Goal: Information Seeking & Learning: Learn about a topic

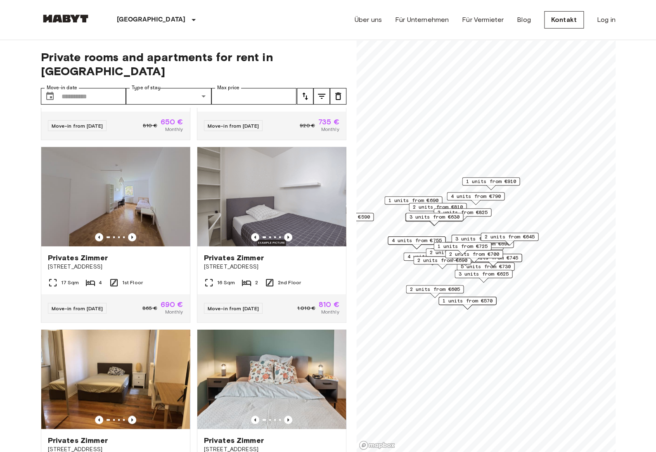
scroll to position [153, 0]
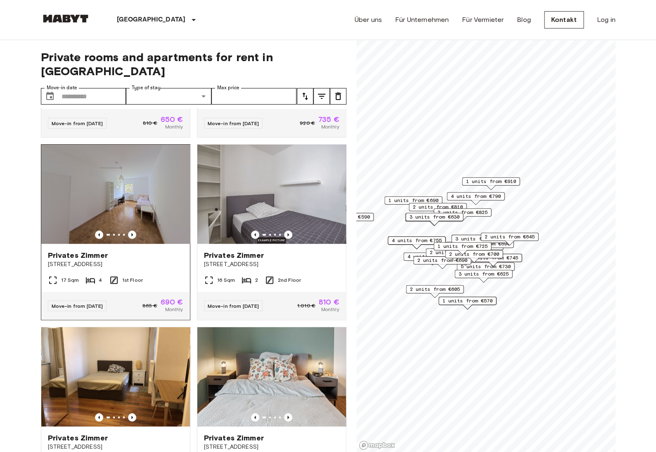
click at [142, 169] on img at bounding box center [115, 193] width 149 height 99
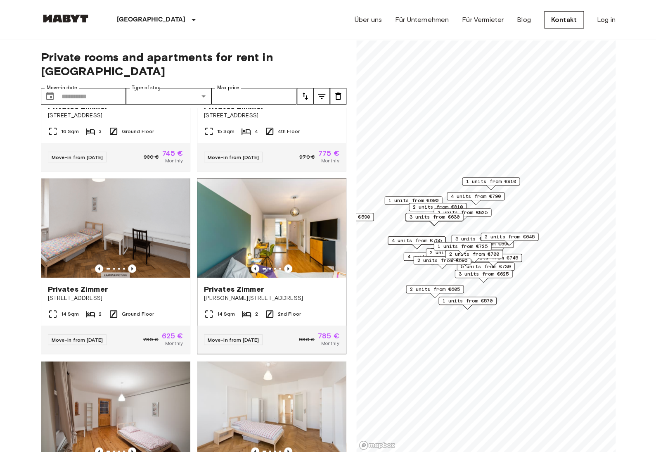
scroll to position [484, 0]
click at [133, 203] on img at bounding box center [115, 227] width 149 height 99
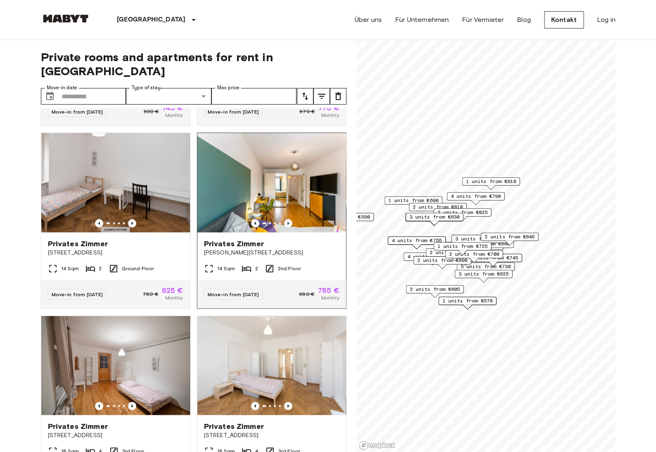
scroll to position [535, 0]
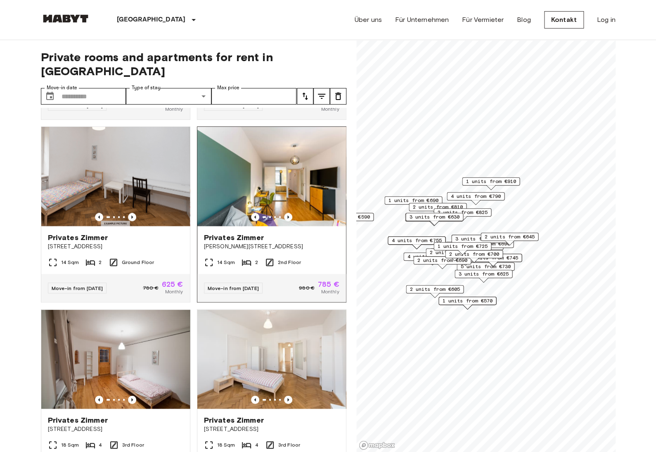
click at [293, 197] on img at bounding box center [271, 176] width 149 height 99
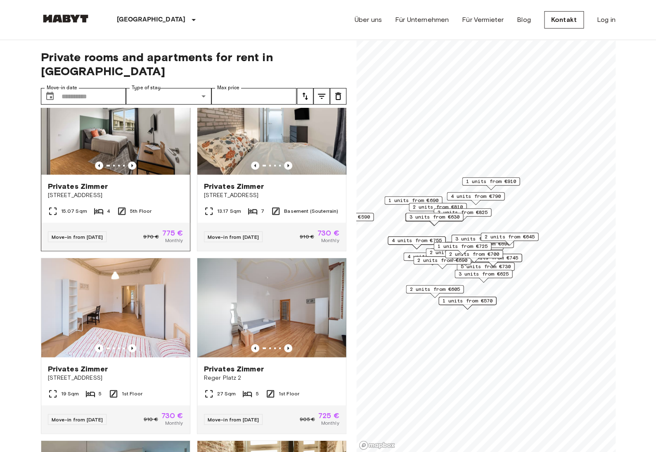
scroll to position [952, 0]
click at [124, 126] on img at bounding box center [115, 124] width 149 height 99
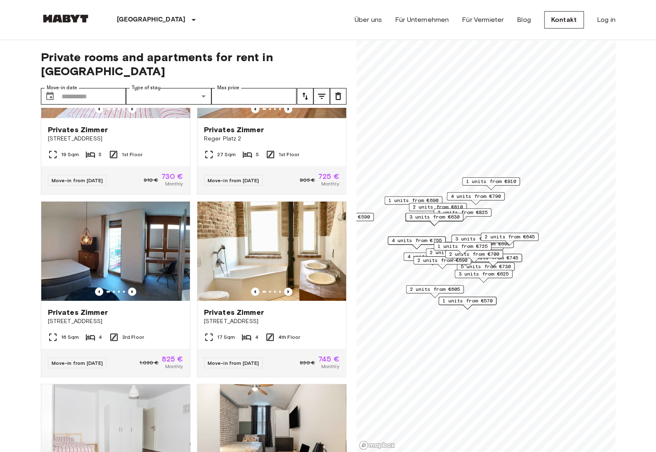
scroll to position [1195, 0]
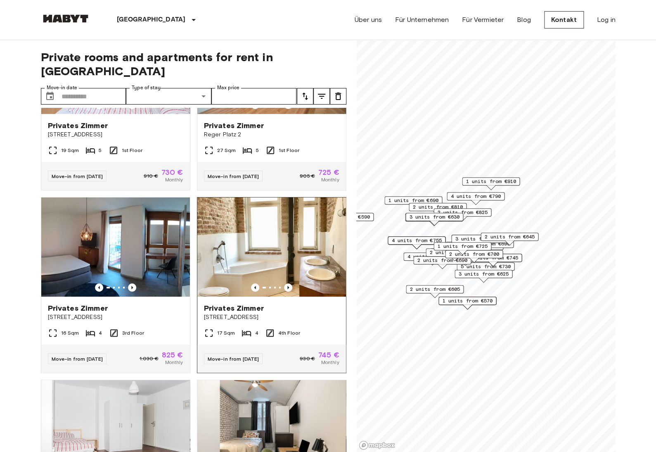
click at [265, 254] on img at bounding box center [271, 246] width 149 height 99
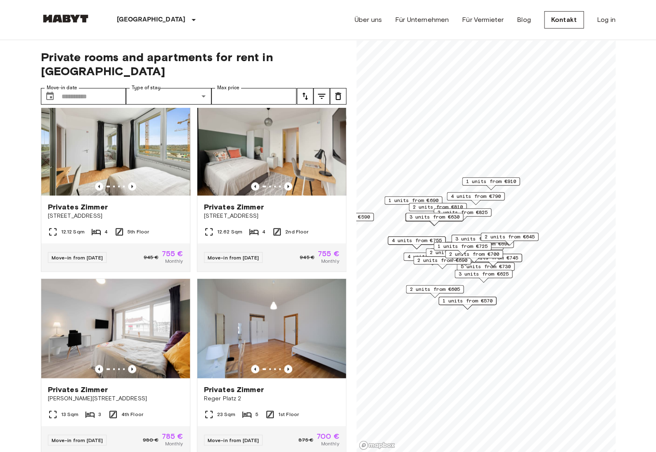
scroll to position [1662, 0]
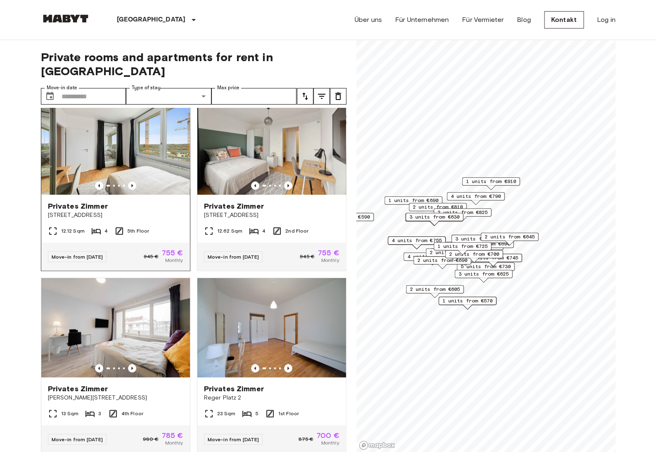
click at [108, 156] on img at bounding box center [115, 144] width 149 height 99
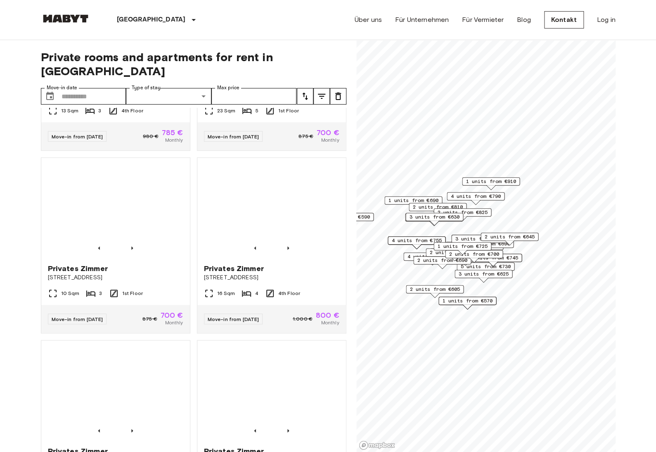
scroll to position [1966, 0]
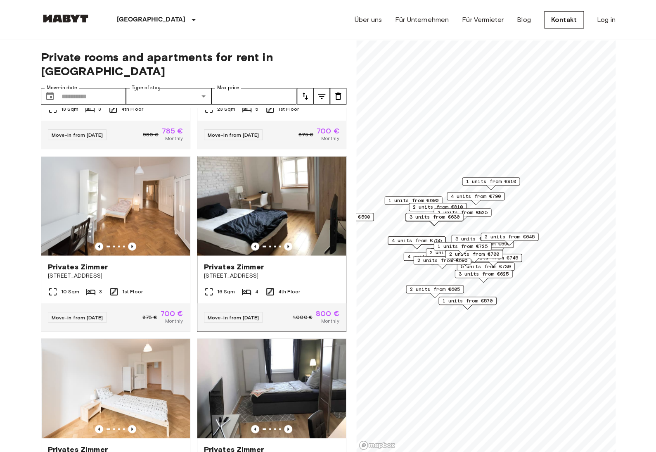
click at [306, 185] on img at bounding box center [271, 205] width 149 height 99
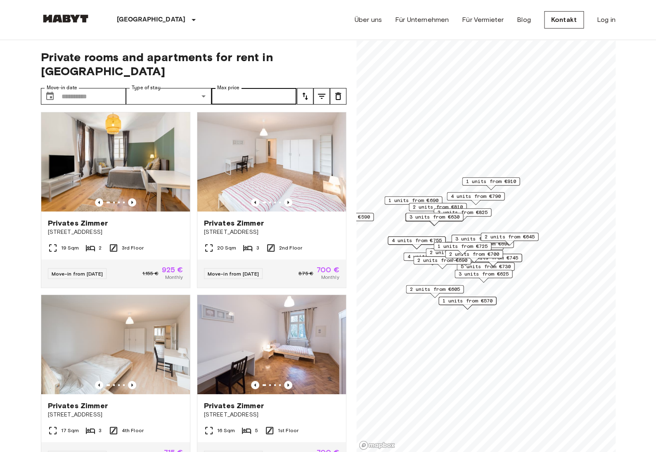
scroll to position [5134, 0]
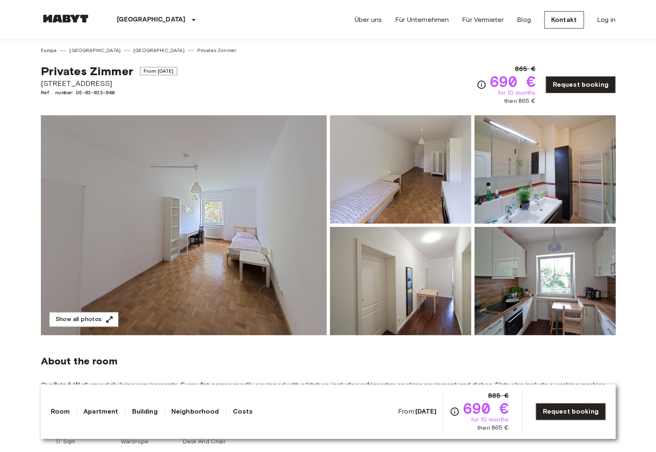
click at [402, 203] on img at bounding box center [400, 169] width 141 height 108
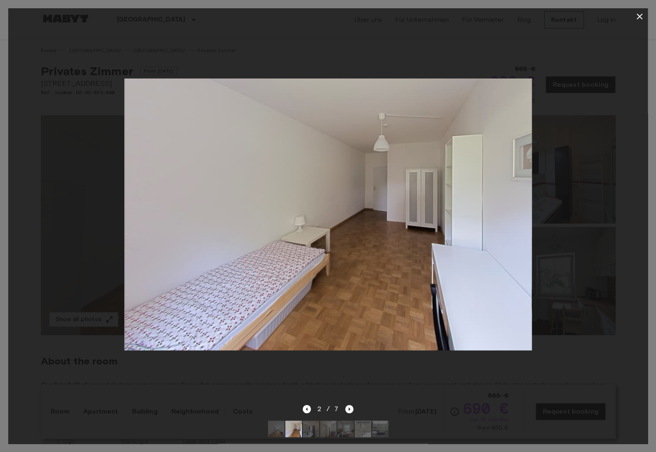
click at [350, 412] on icon "Next image" at bounding box center [349, 409] width 8 height 8
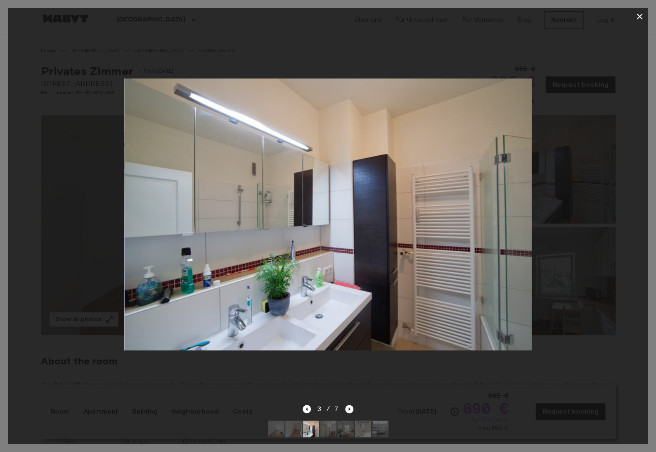
click at [350, 412] on icon "Next image" at bounding box center [349, 409] width 8 height 8
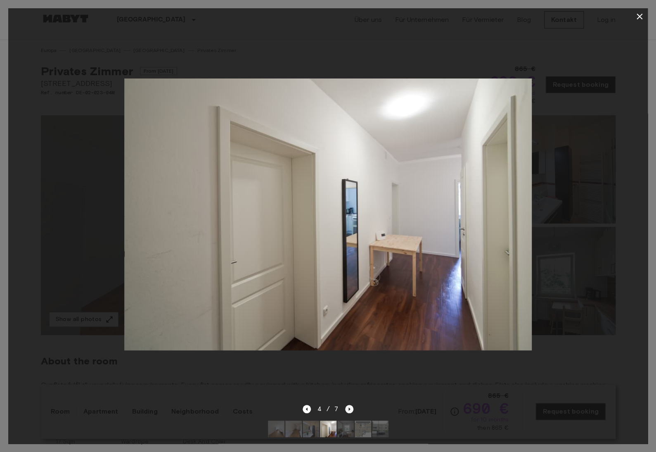
click at [350, 412] on icon "Next image" at bounding box center [349, 409] width 8 height 8
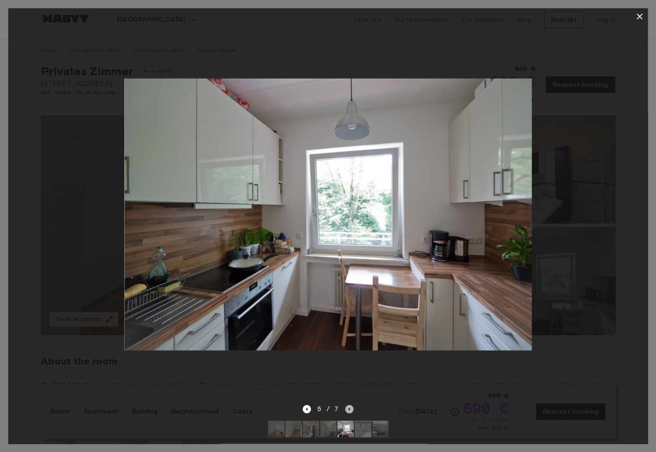
click at [350, 412] on icon "Next image" at bounding box center [349, 409] width 8 height 8
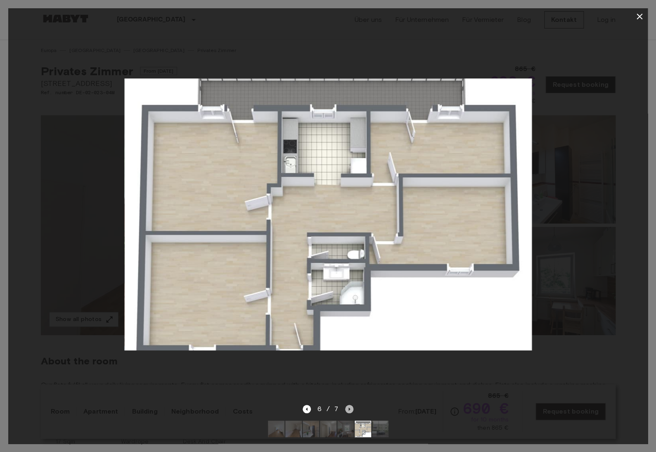
click at [350, 412] on icon "Next image" at bounding box center [349, 409] width 8 height 8
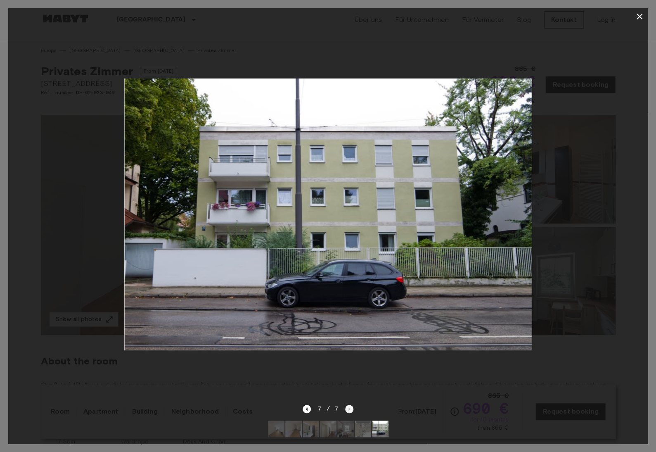
click at [350, 412] on div "7 / 7" at bounding box center [328, 409] width 51 height 10
click at [308, 409] on icon "Previous image" at bounding box center [307, 408] width 2 height 3
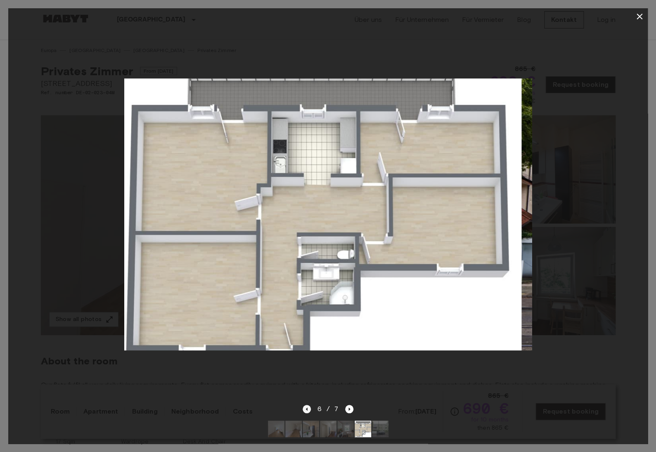
click at [308, 409] on icon "Previous image" at bounding box center [307, 408] width 2 height 3
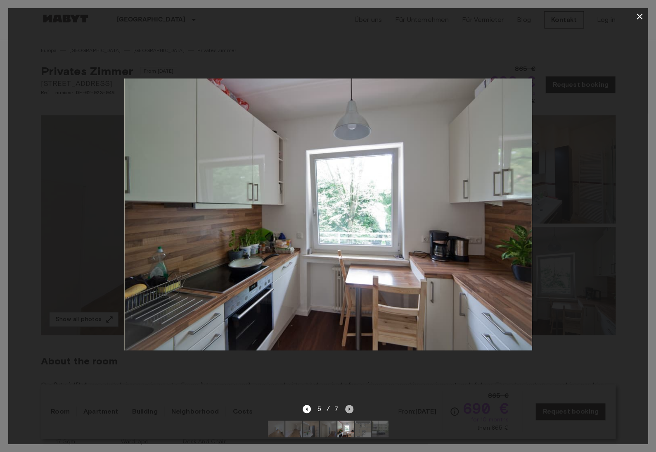
click at [347, 409] on icon "Next image" at bounding box center [349, 409] width 8 height 8
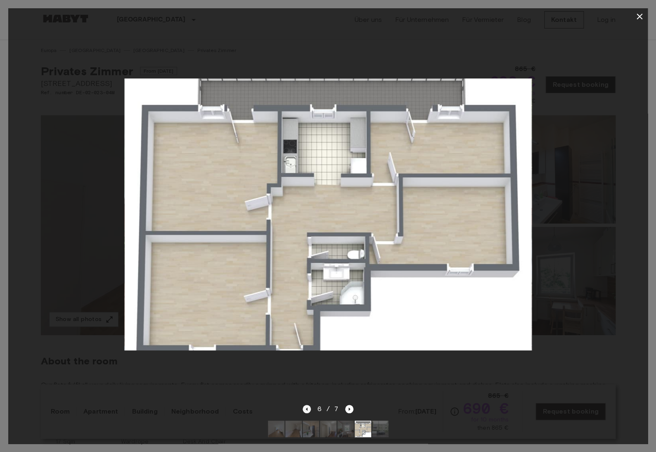
click at [307, 411] on icon "Previous image" at bounding box center [307, 409] width 8 height 8
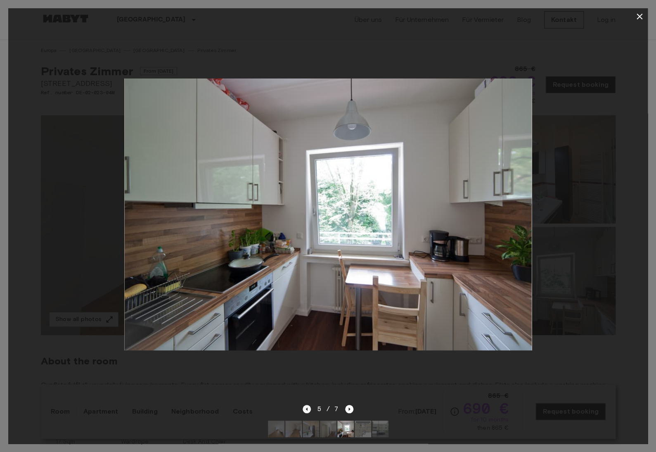
click at [307, 411] on icon "Previous image" at bounding box center [307, 409] width 8 height 8
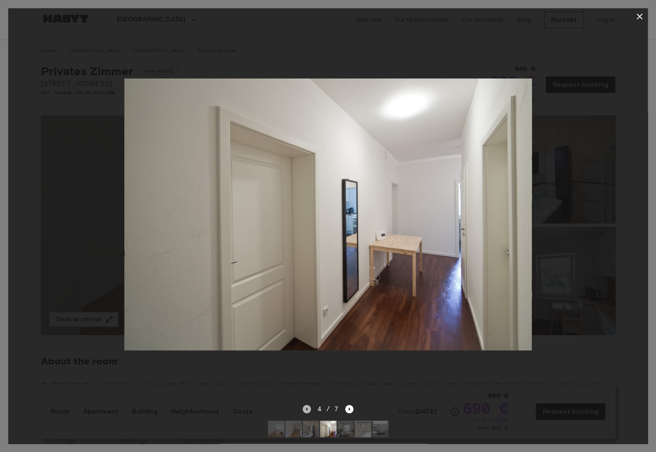
click at [307, 411] on icon "Previous image" at bounding box center [307, 409] width 8 height 8
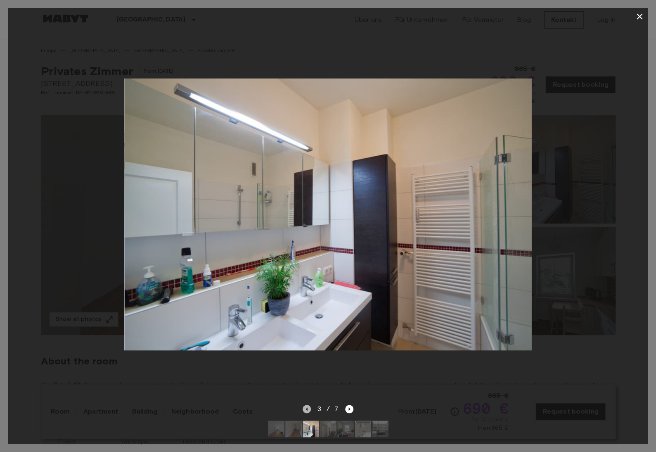
click at [307, 411] on icon "Previous image" at bounding box center [307, 409] width 8 height 8
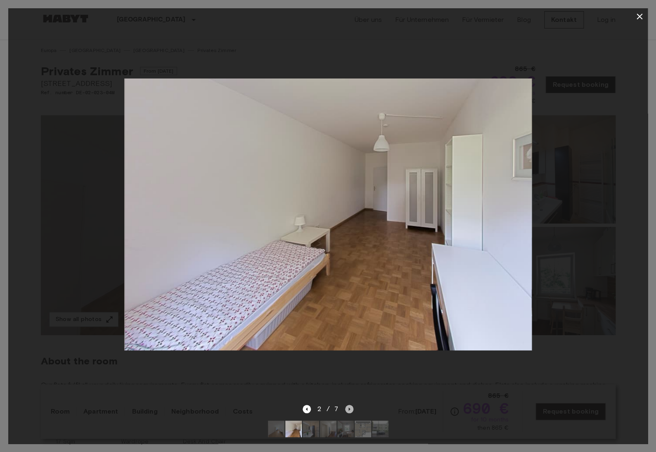
click at [351, 409] on icon "Next image" at bounding box center [349, 409] width 8 height 8
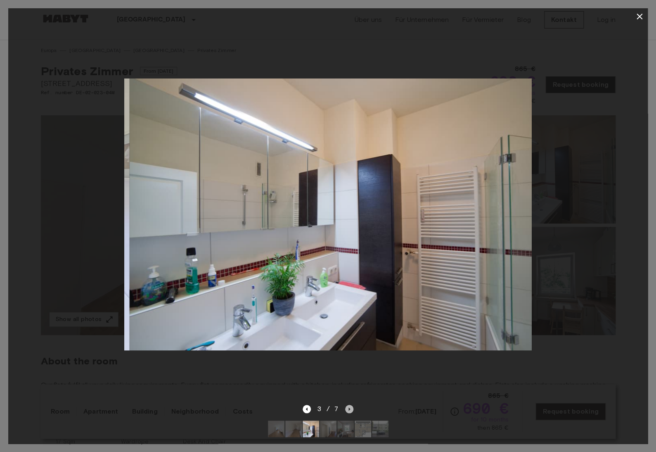
click at [351, 409] on icon "Next image" at bounding box center [349, 409] width 8 height 8
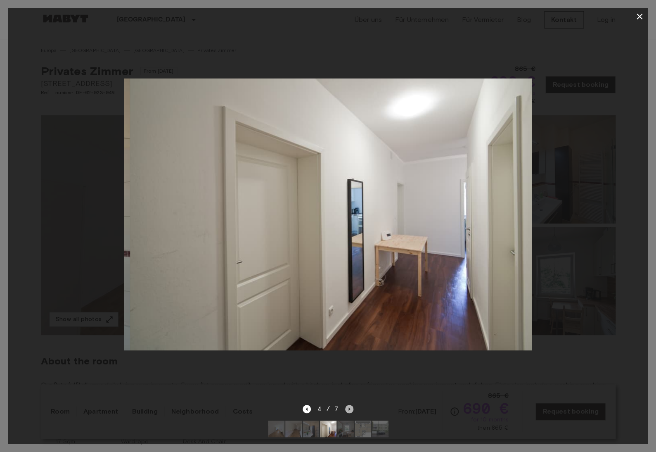
click at [351, 409] on icon "Next image" at bounding box center [349, 409] width 8 height 8
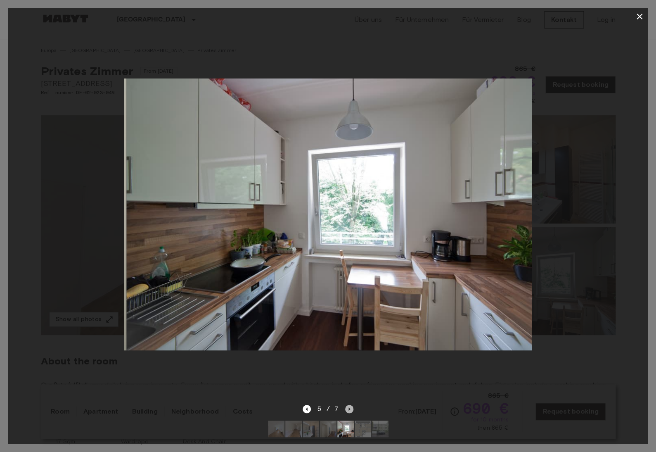
click at [351, 409] on icon "Next image" at bounding box center [349, 409] width 8 height 8
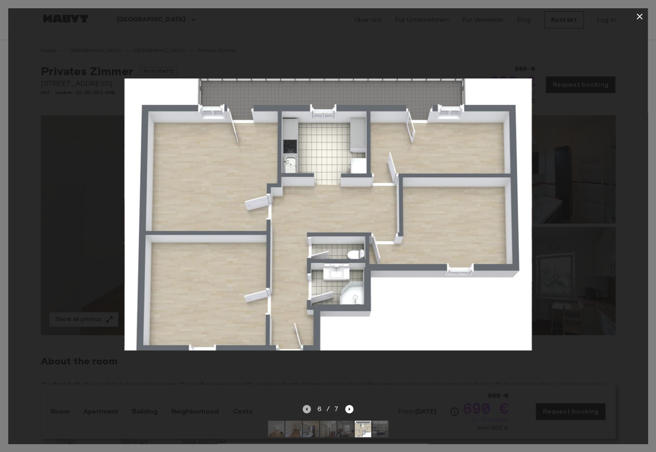
click at [310, 409] on icon "Previous image" at bounding box center [307, 409] width 8 height 8
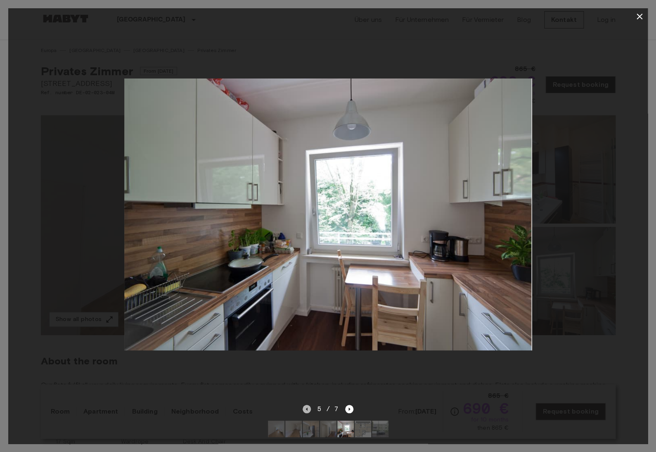
click at [310, 409] on icon "Previous image" at bounding box center [307, 409] width 8 height 8
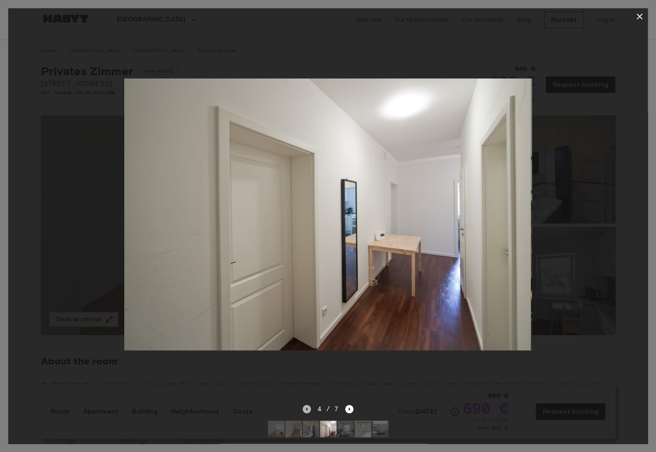
click at [310, 409] on icon "Previous image" at bounding box center [307, 409] width 8 height 8
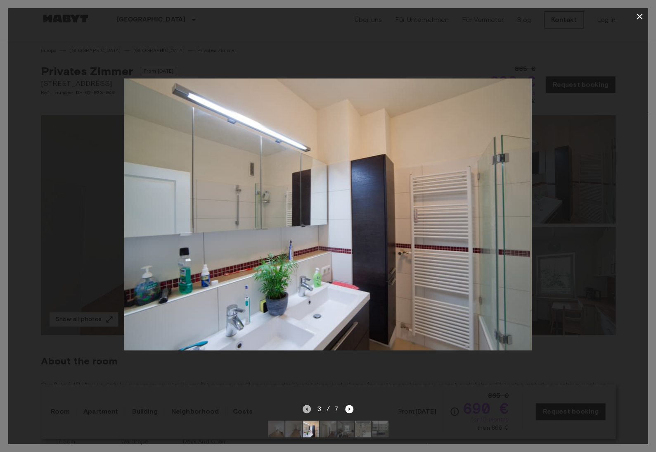
click at [310, 409] on icon "Previous image" at bounding box center [307, 409] width 8 height 8
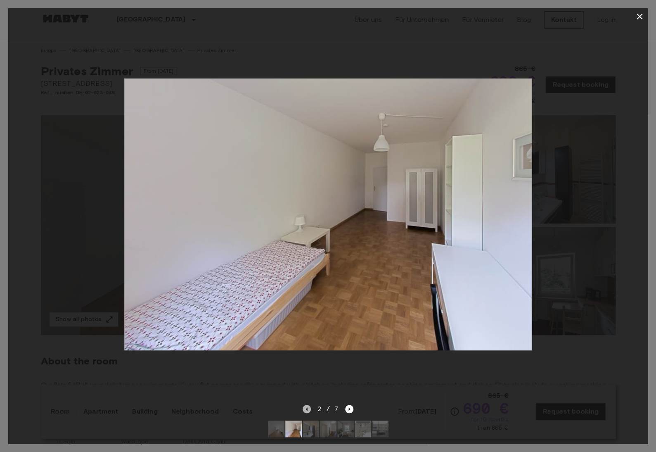
click at [310, 409] on icon "Previous image" at bounding box center [307, 409] width 8 height 8
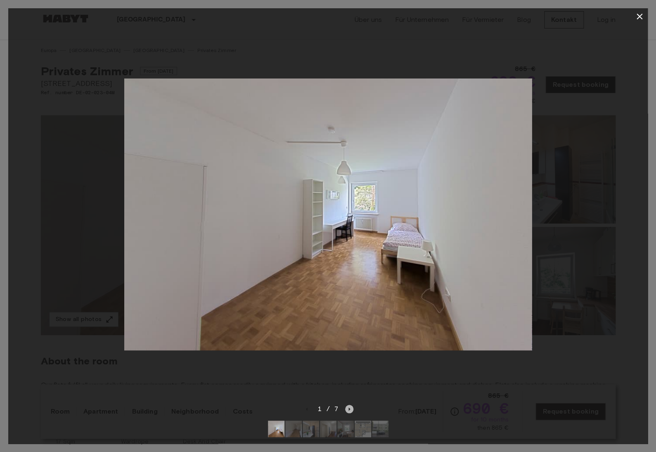
click at [346, 409] on icon "Next image" at bounding box center [349, 409] width 8 height 8
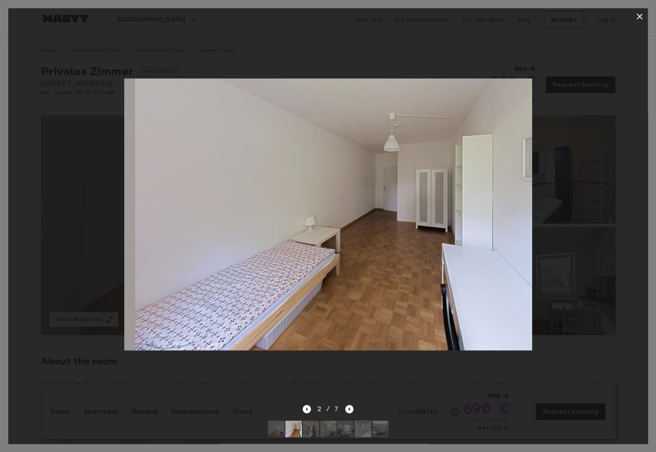
click at [346, 409] on icon "Next image" at bounding box center [349, 409] width 8 height 8
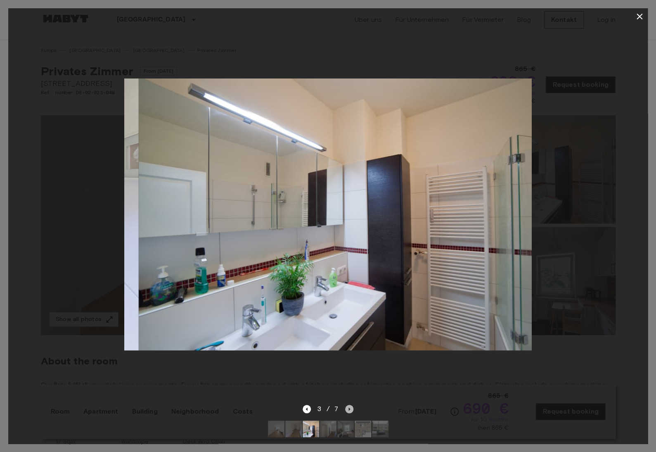
click at [346, 409] on icon "Next image" at bounding box center [349, 409] width 8 height 8
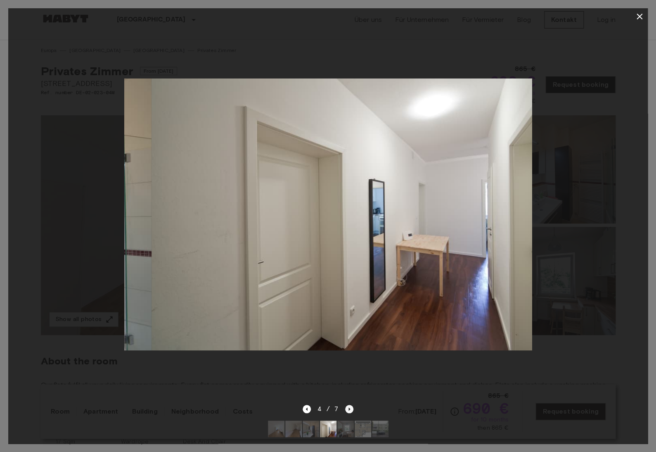
click at [346, 409] on icon "Next image" at bounding box center [349, 409] width 8 height 8
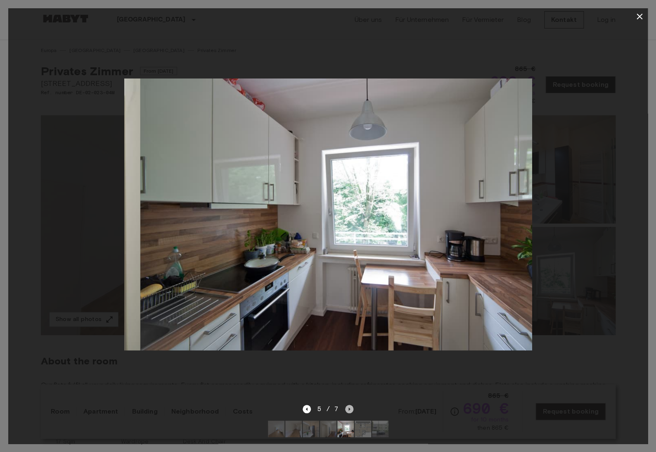
click at [346, 409] on icon "Next image" at bounding box center [349, 409] width 8 height 8
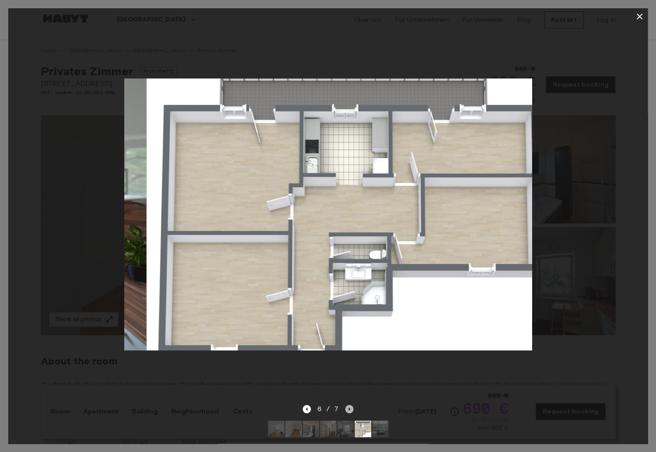
click at [346, 409] on icon "Next image" at bounding box center [349, 409] width 8 height 8
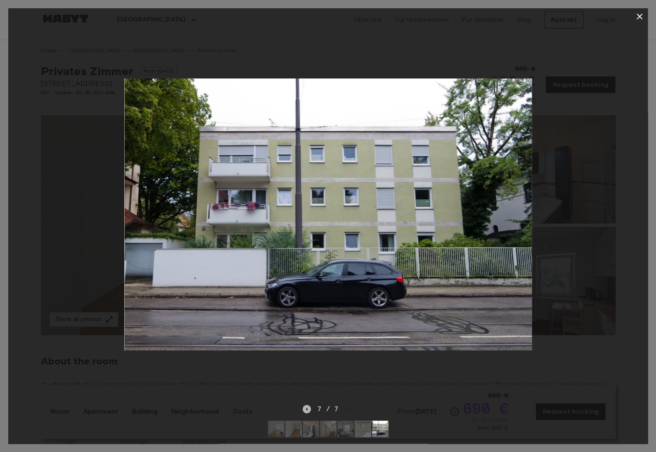
click at [305, 409] on icon "Previous image" at bounding box center [307, 409] width 8 height 8
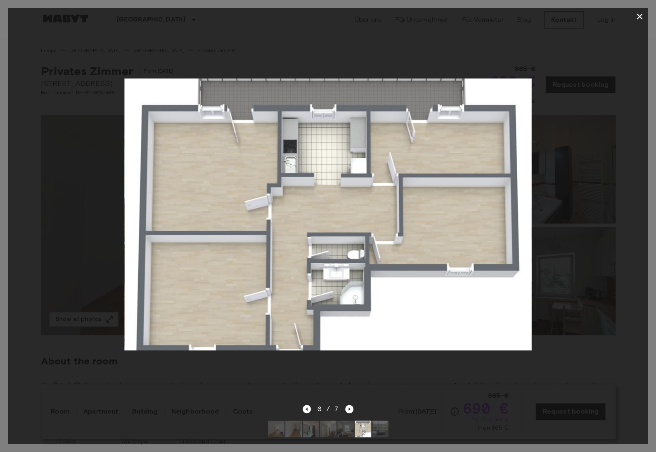
click at [639, 15] on icon "button" at bounding box center [639, 17] width 10 height 10
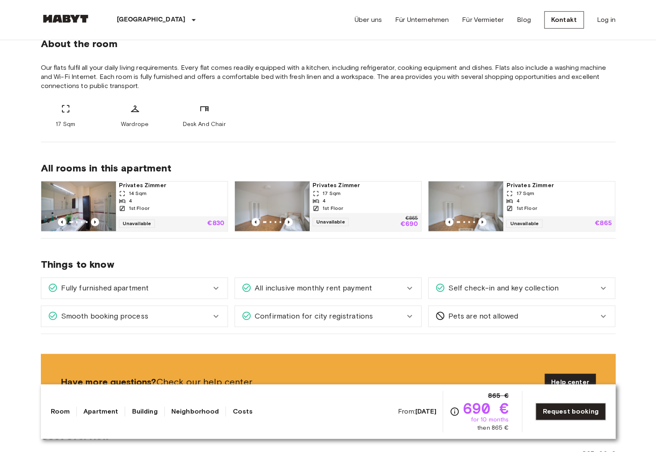
scroll to position [320, 0]
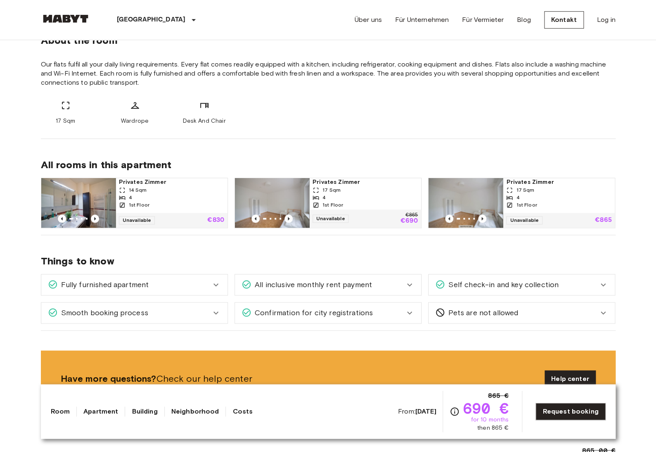
click at [336, 199] on div "4" at bounding box center [364, 197] width 105 height 7
click at [142, 201] on div "4" at bounding box center [171, 197] width 105 height 7
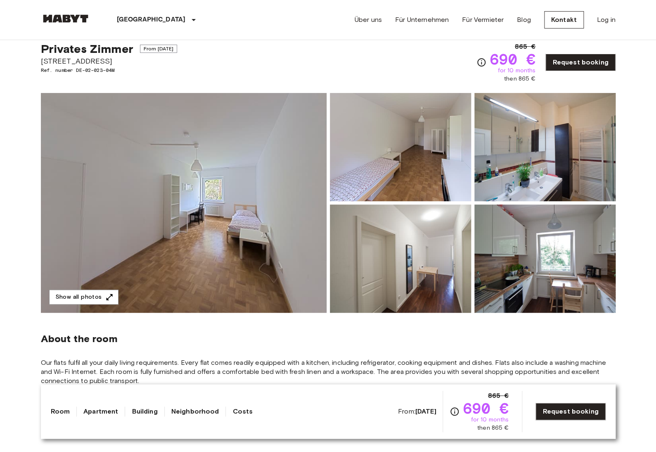
scroll to position [24, 0]
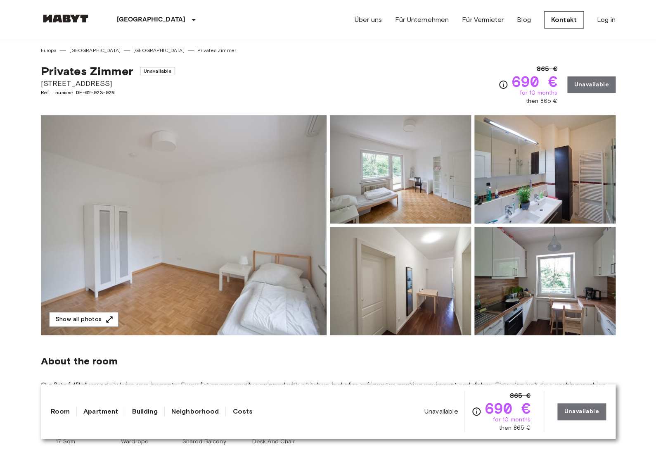
click at [267, 207] on img at bounding box center [184, 225] width 286 height 220
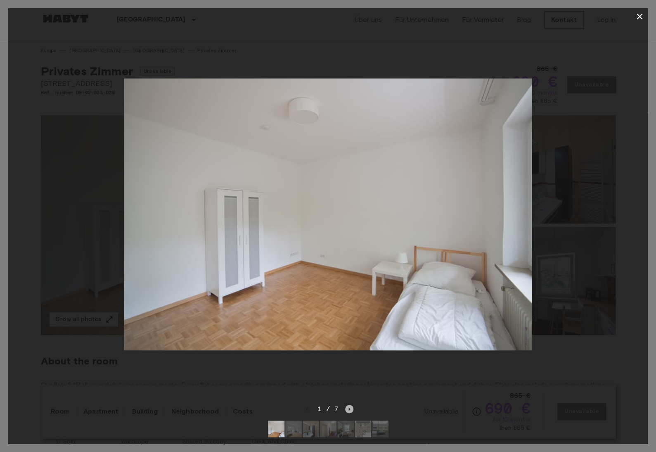
click at [348, 409] on icon "Next image" at bounding box center [349, 409] width 8 height 8
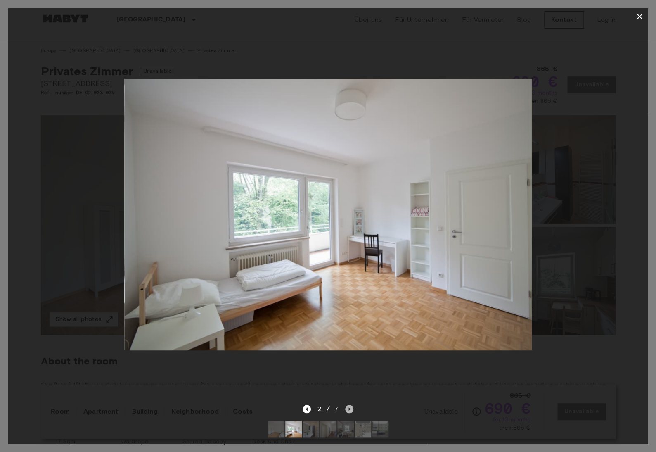
click at [348, 409] on icon "Next image" at bounding box center [349, 409] width 8 height 8
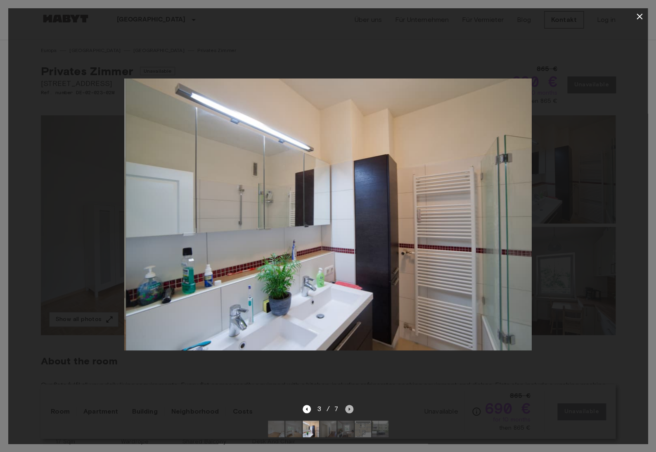
click at [348, 409] on icon "Next image" at bounding box center [349, 409] width 8 height 8
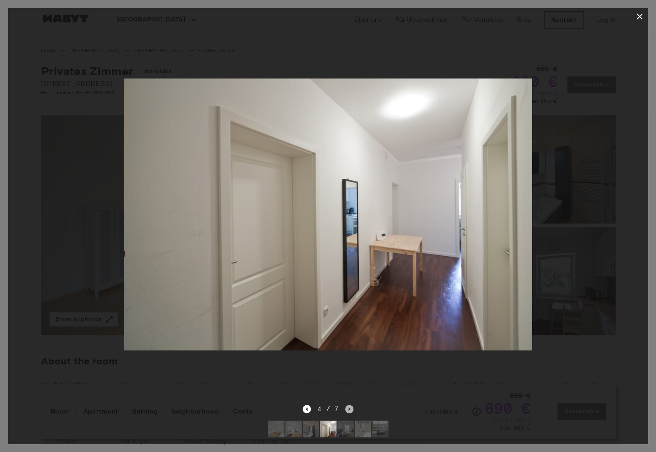
click at [348, 409] on icon "Next image" at bounding box center [349, 409] width 8 height 8
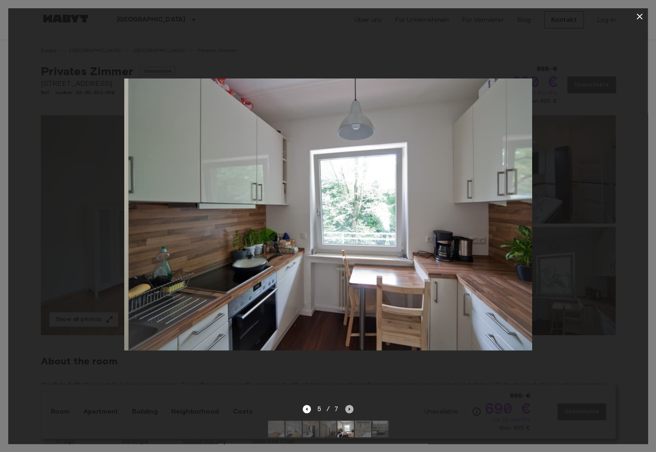
click at [348, 409] on icon "Next image" at bounding box center [349, 409] width 8 height 8
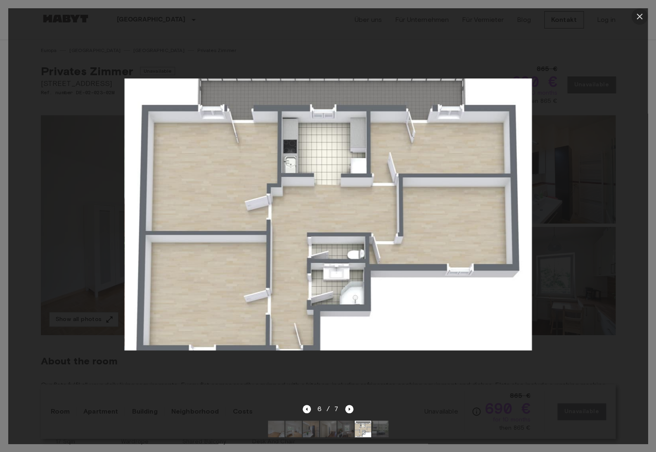
click at [632, 14] on button "button" at bounding box center [639, 16] width 17 height 17
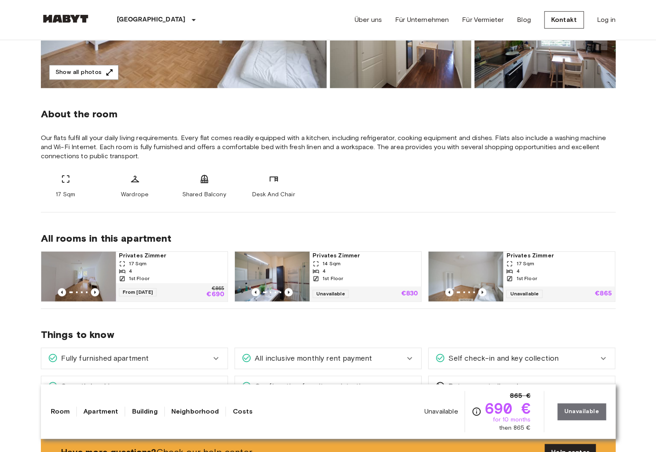
scroll to position [249, 0]
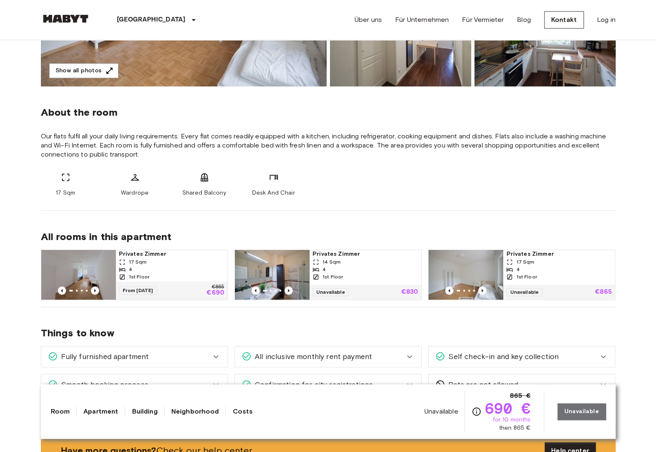
click at [475, 270] on img at bounding box center [465, 275] width 74 height 50
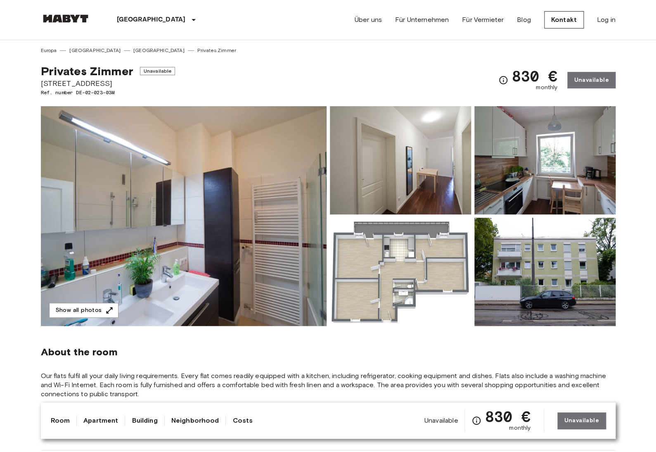
click at [259, 201] on img at bounding box center [184, 216] width 286 height 220
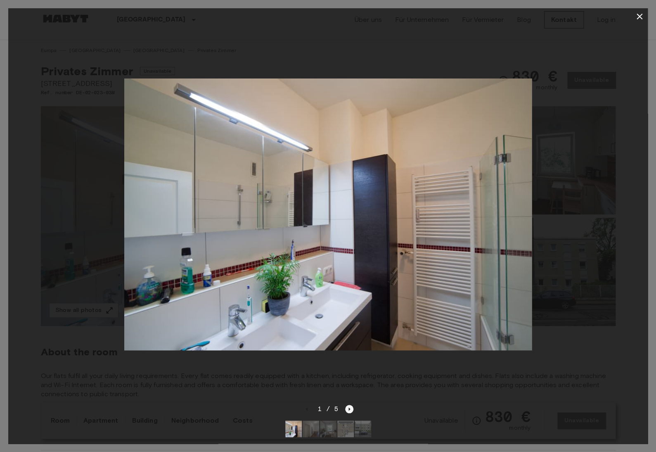
click at [352, 409] on icon "Next image" at bounding box center [349, 409] width 8 height 8
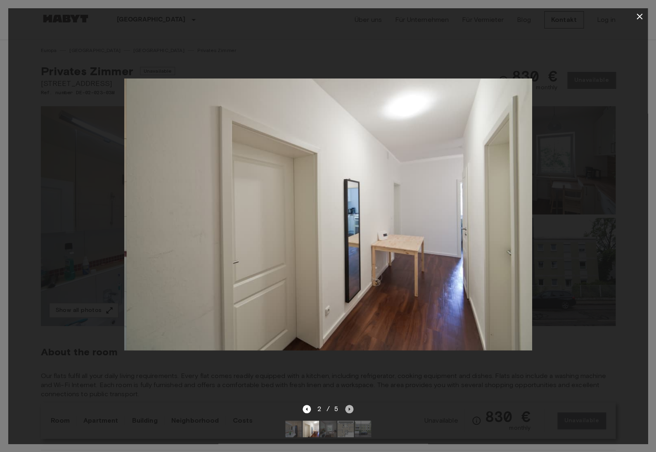
click at [352, 409] on icon "Next image" at bounding box center [349, 409] width 8 height 8
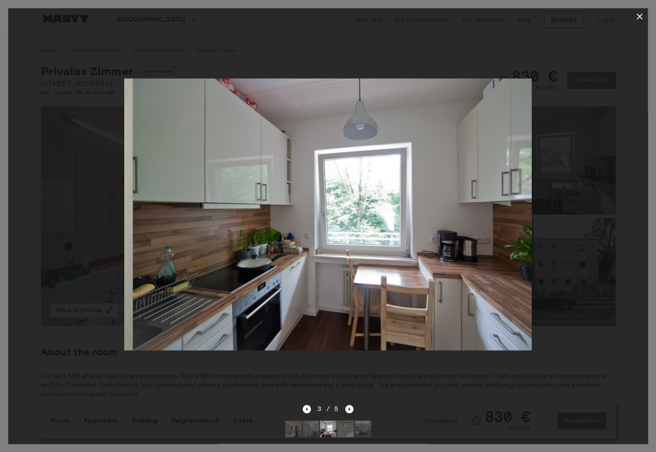
click at [352, 409] on icon "Next image" at bounding box center [349, 409] width 8 height 8
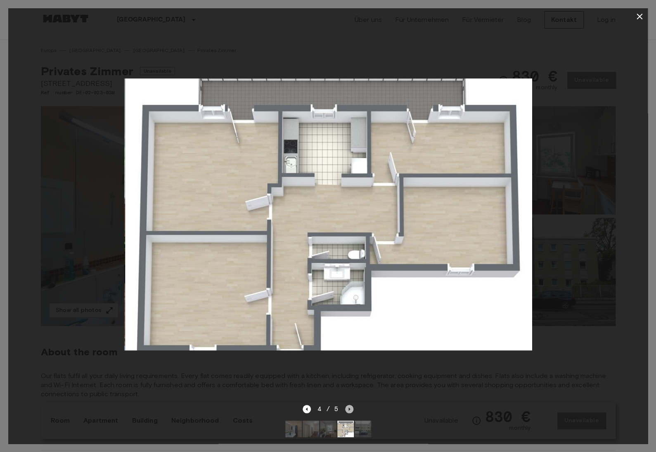
click at [352, 409] on icon "Next image" at bounding box center [349, 409] width 8 height 8
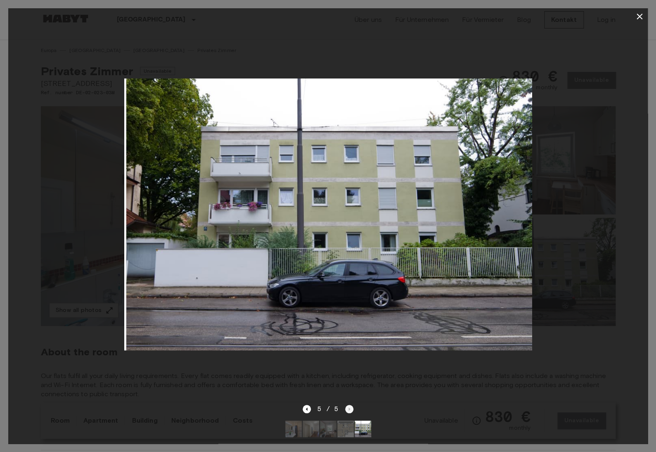
click at [352, 409] on div "5 / 5" at bounding box center [328, 409] width 51 height 10
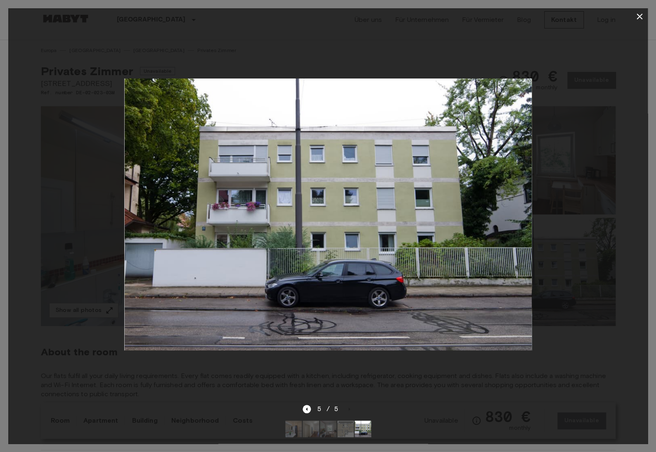
click at [641, 13] on icon "button" at bounding box center [639, 17] width 10 height 10
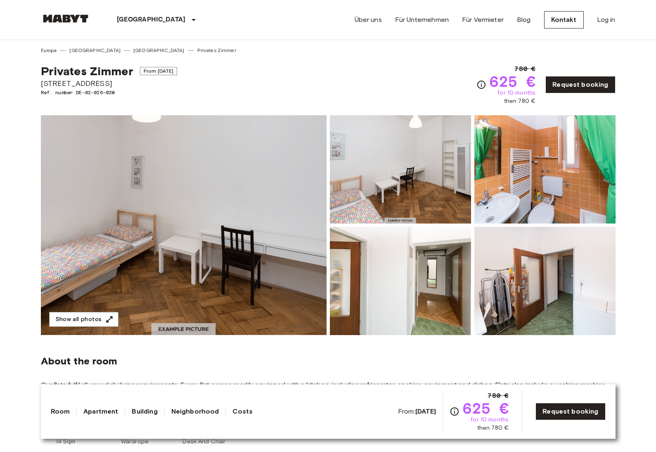
scroll to position [3, 0]
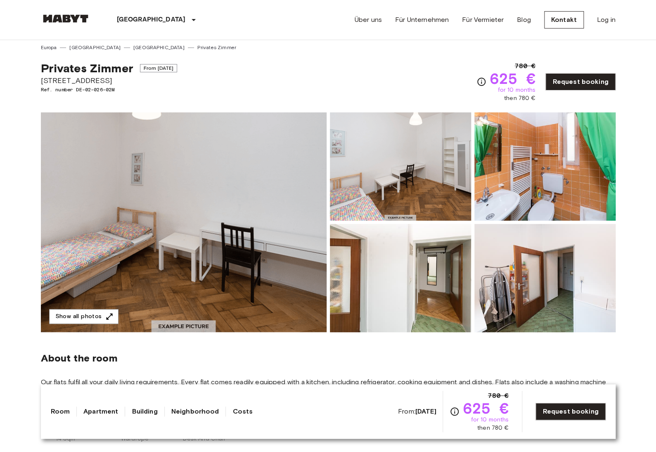
click at [220, 190] on img at bounding box center [184, 222] width 286 height 220
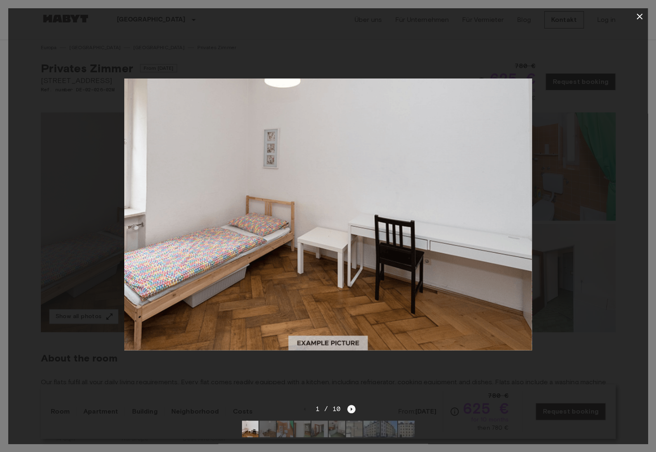
click at [354, 409] on icon "Next image" at bounding box center [351, 409] width 8 height 8
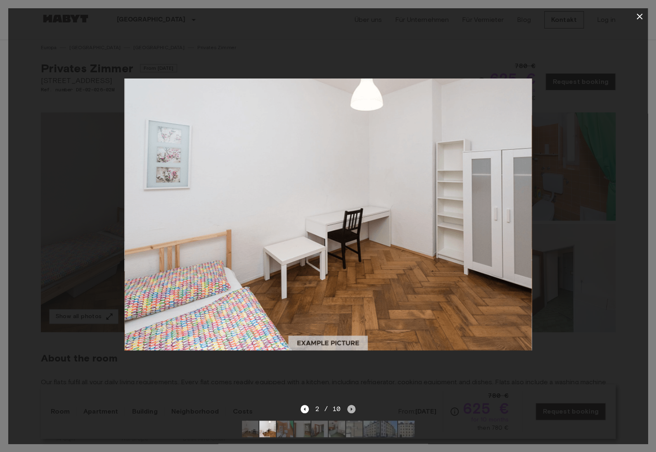
click at [354, 409] on icon "Next image" at bounding box center [351, 409] width 8 height 8
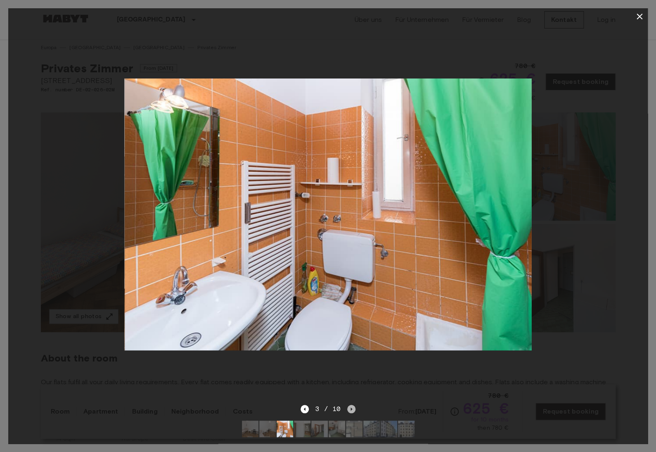
click at [354, 409] on icon "Next image" at bounding box center [351, 409] width 8 height 8
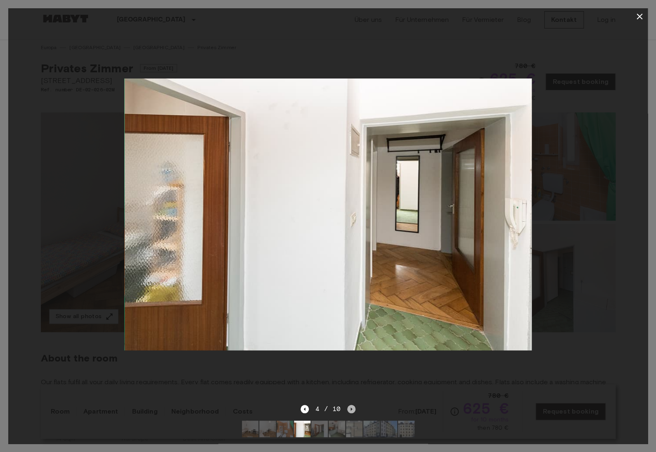
click at [354, 409] on icon "Next image" at bounding box center [351, 409] width 8 height 8
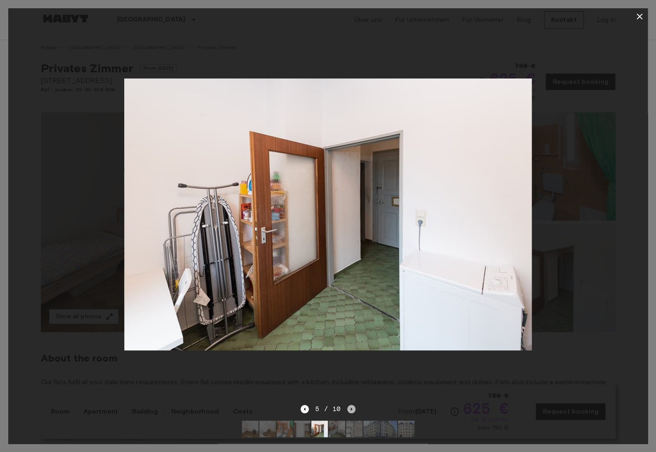
click at [354, 409] on icon "Next image" at bounding box center [351, 409] width 8 height 8
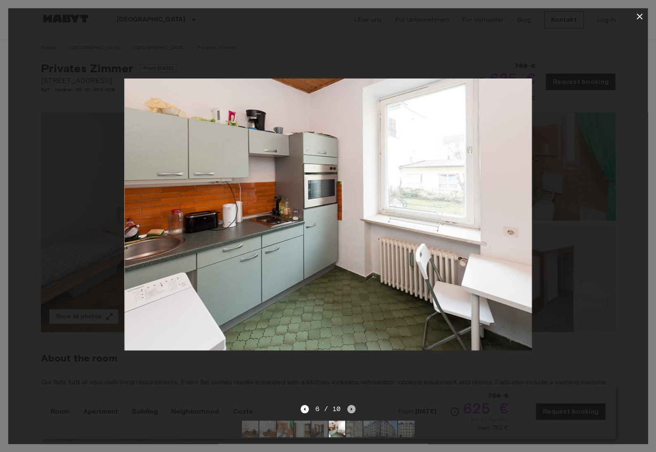
click at [354, 409] on icon "Next image" at bounding box center [351, 409] width 8 height 8
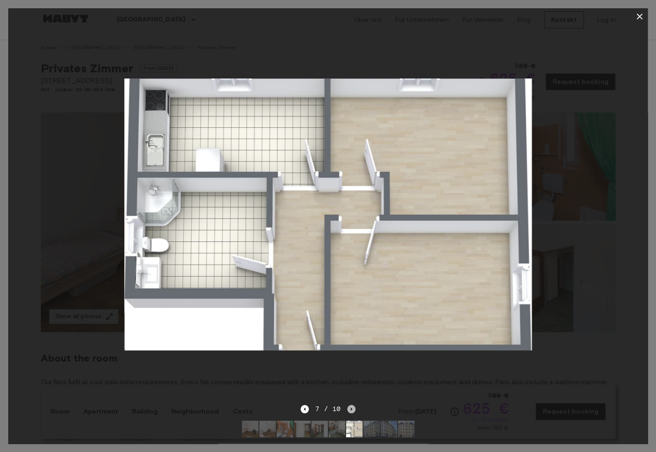
click at [354, 409] on icon "Next image" at bounding box center [351, 409] width 8 height 8
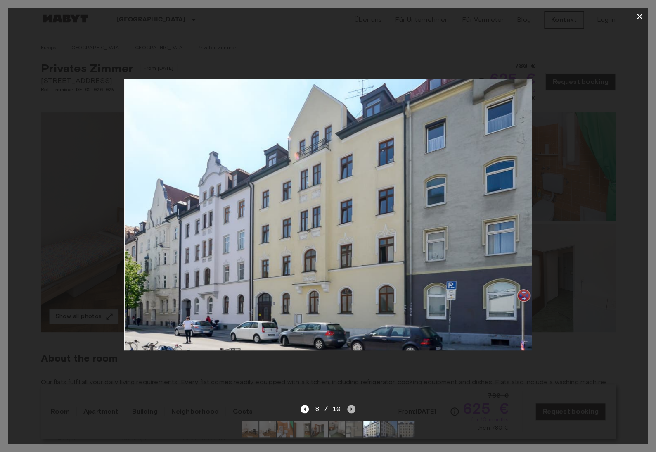
click at [354, 409] on icon "Next image" at bounding box center [351, 409] width 8 height 8
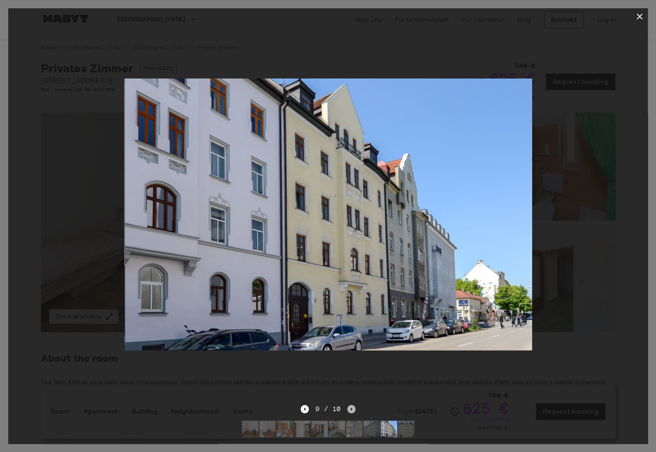
click at [354, 409] on icon "Next image" at bounding box center [351, 409] width 8 height 8
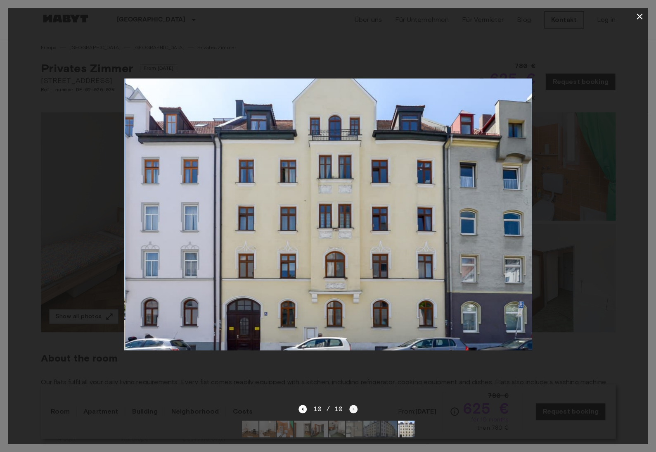
click at [354, 409] on div "10 / 10" at bounding box center [327, 409] width 59 height 10
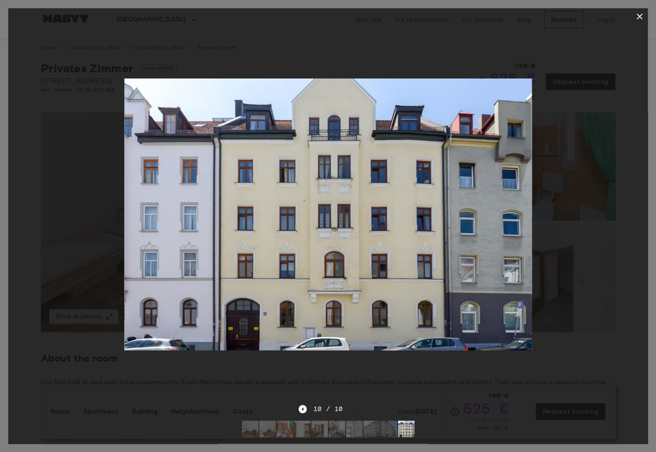
click at [301, 409] on icon "Previous image" at bounding box center [302, 409] width 8 height 8
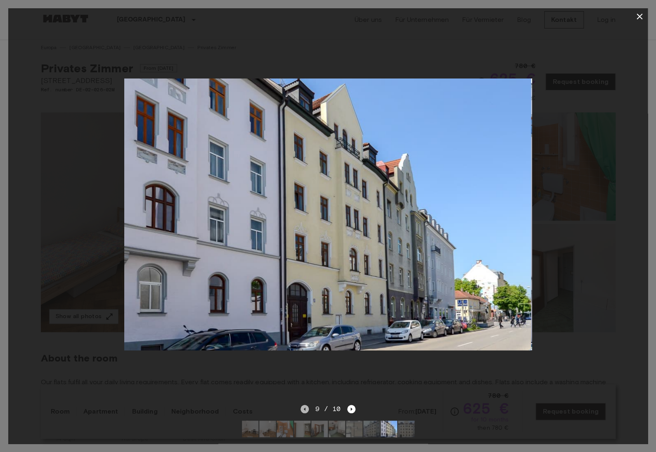
click at [301, 409] on icon "Previous image" at bounding box center [305, 409] width 8 height 8
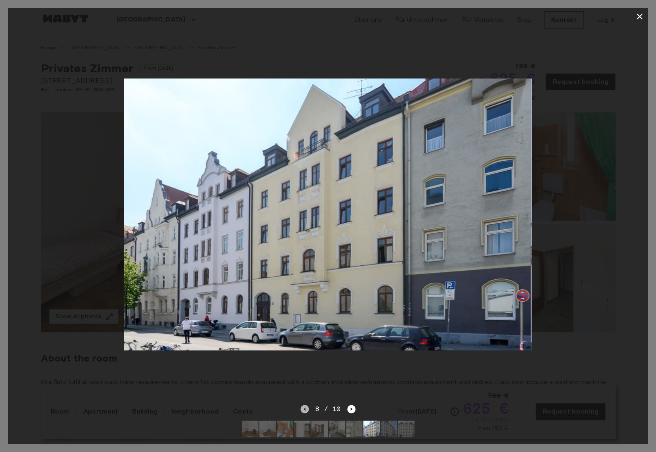
click at [301, 409] on icon "Previous image" at bounding box center [305, 409] width 8 height 8
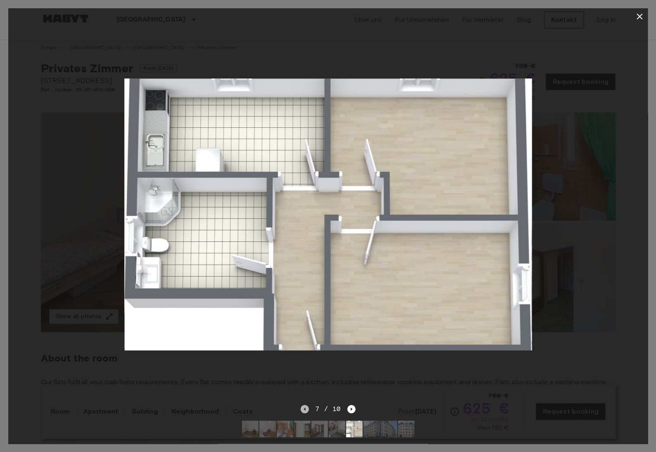
click at [301, 409] on icon "Previous image" at bounding box center [305, 409] width 8 height 8
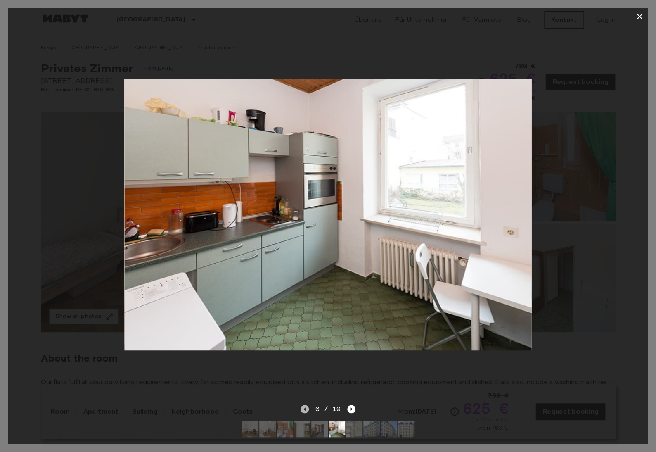
click at [301, 409] on icon "Previous image" at bounding box center [305, 409] width 8 height 8
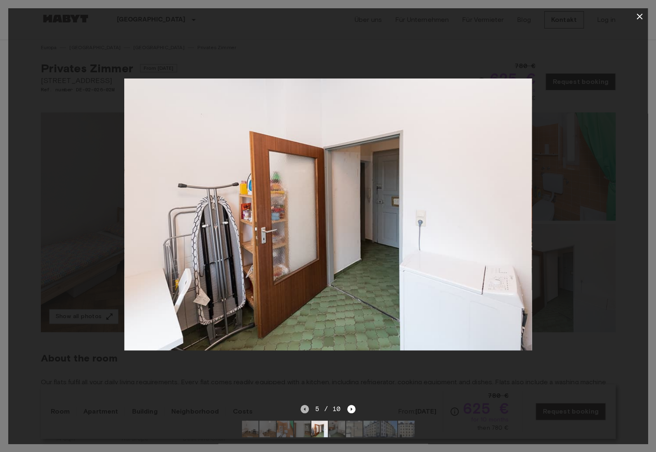
click at [301, 409] on icon "Previous image" at bounding box center [305, 409] width 8 height 8
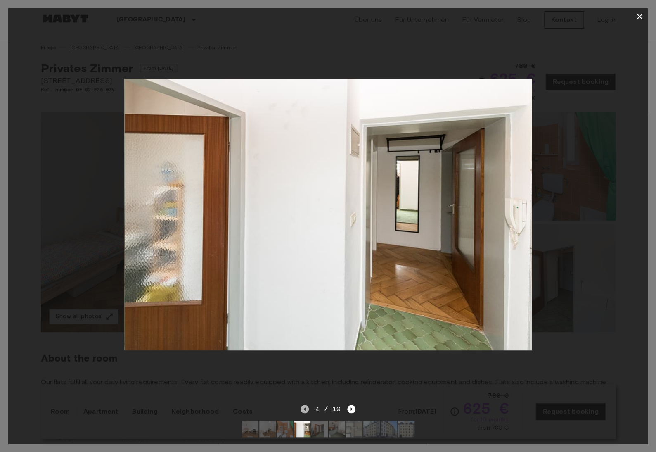
click at [301, 409] on icon "Previous image" at bounding box center [305, 409] width 8 height 8
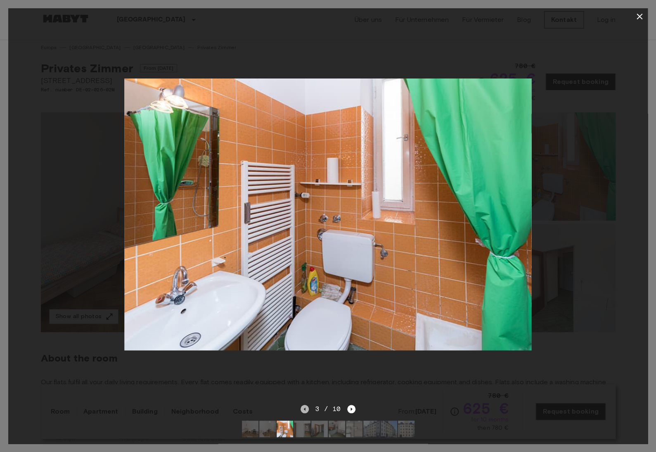
click at [301, 409] on icon "Previous image" at bounding box center [305, 409] width 8 height 8
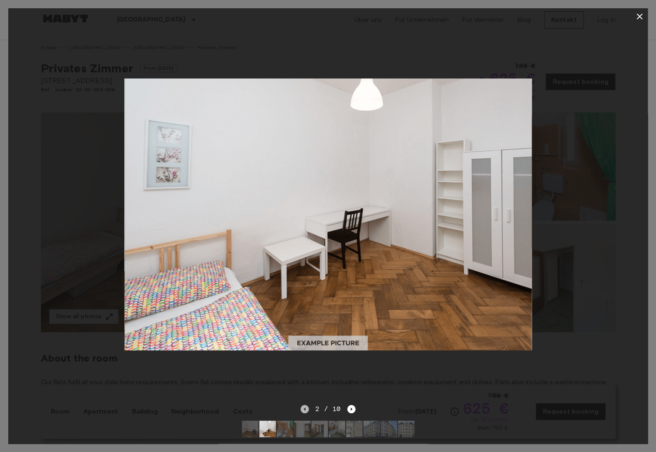
click at [301, 409] on icon "Previous image" at bounding box center [305, 409] width 8 height 8
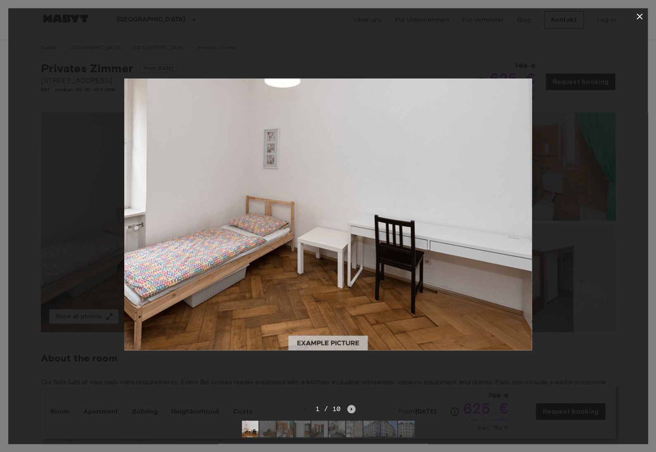
click at [352, 409] on icon "Next image" at bounding box center [351, 409] width 8 height 8
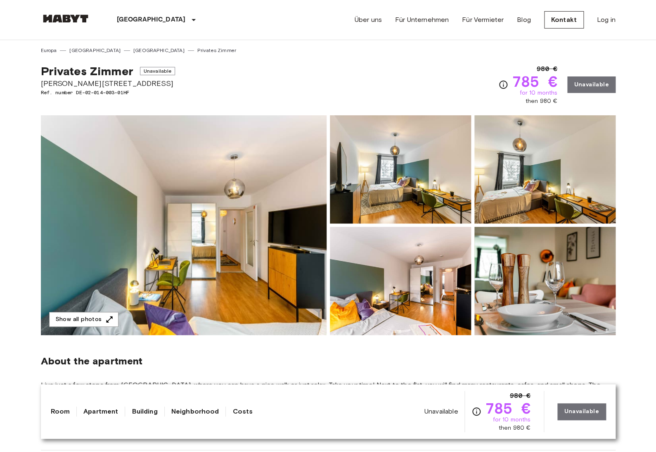
click at [224, 244] on img at bounding box center [184, 225] width 286 height 220
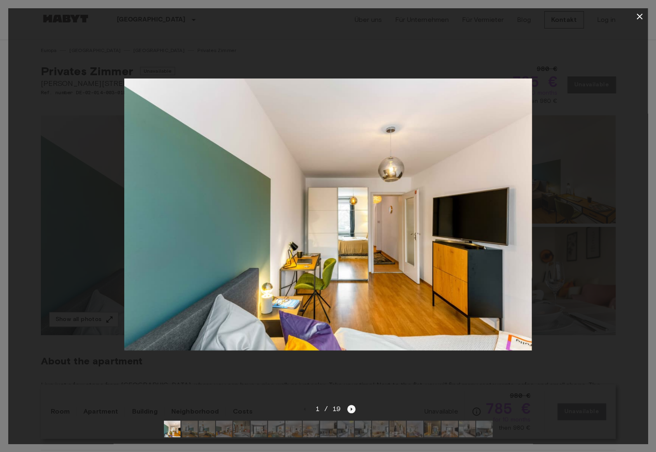
click at [350, 409] on icon "Next image" at bounding box center [351, 409] width 8 height 8
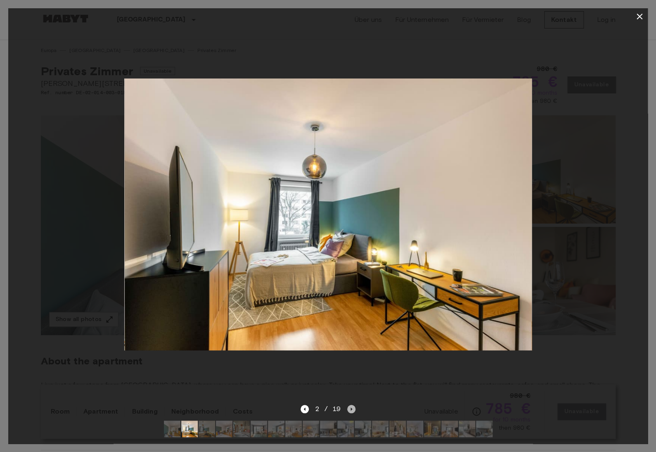
click at [350, 409] on icon "Next image" at bounding box center [351, 409] width 8 height 8
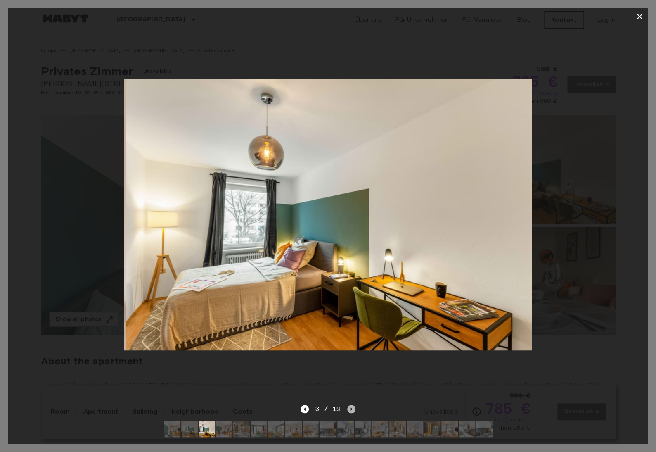
click at [350, 409] on icon "Next image" at bounding box center [351, 409] width 8 height 8
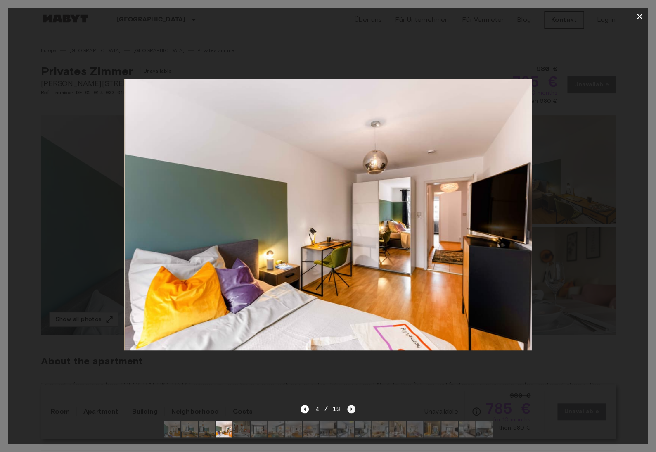
click at [350, 409] on icon "Next image" at bounding box center [351, 409] width 8 height 8
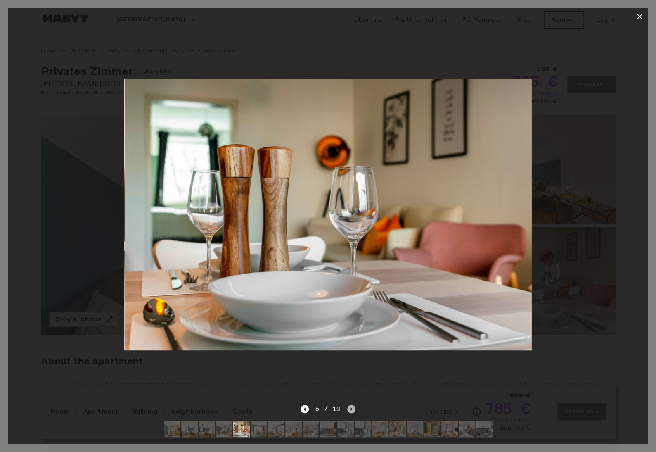
click at [350, 409] on icon "Next image" at bounding box center [351, 409] width 8 height 8
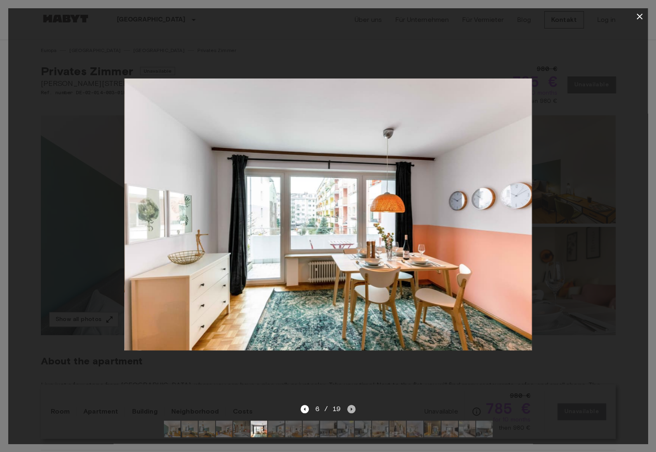
click at [350, 409] on icon "Next image" at bounding box center [351, 409] width 8 height 8
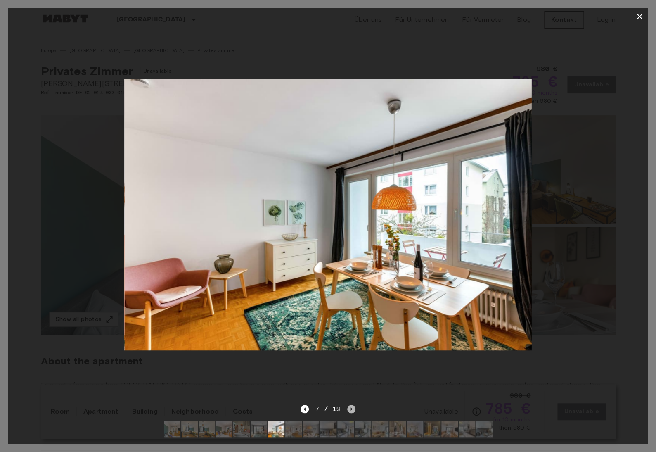
click at [350, 409] on icon "Next image" at bounding box center [351, 409] width 8 height 8
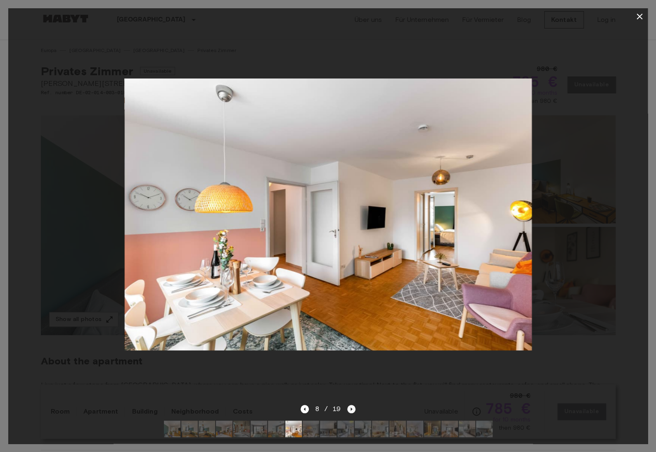
click at [350, 409] on icon "Next image" at bounding box center [351, 409] width 8 height 8
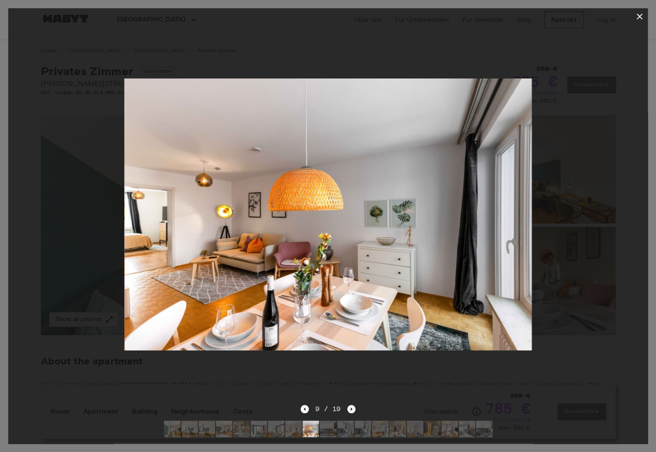
click at [350, 409] on icon "Next image" at bounding box center [351, 409] width 8 height 8
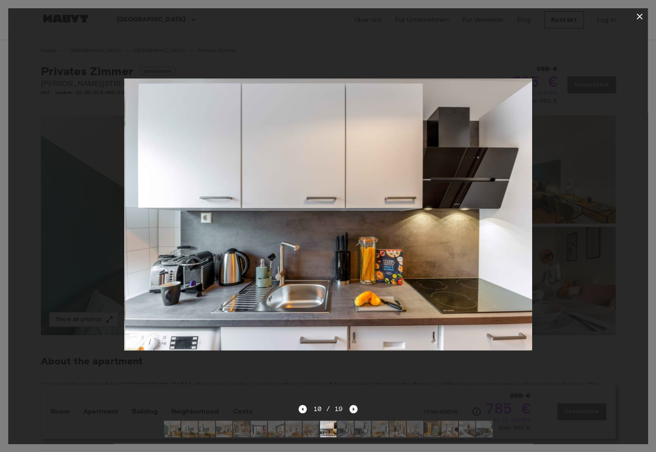
click at [350, 409] on icon "Next image" at bounding box center [353, 409] width 8 height 8
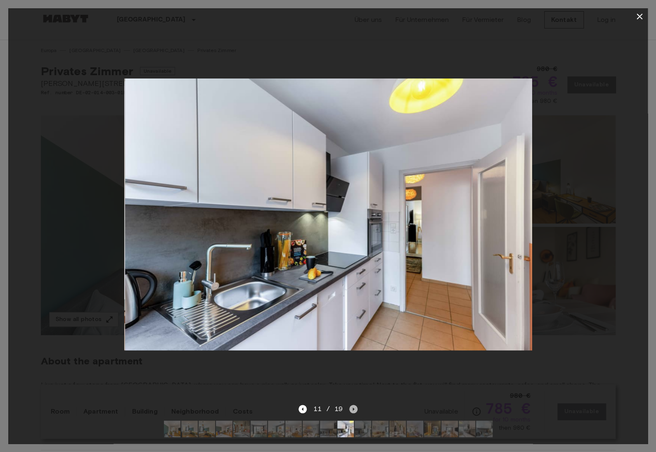
click at [350, 409] on icon "Next image" at bounding box center [353, 409] width 8 height 8
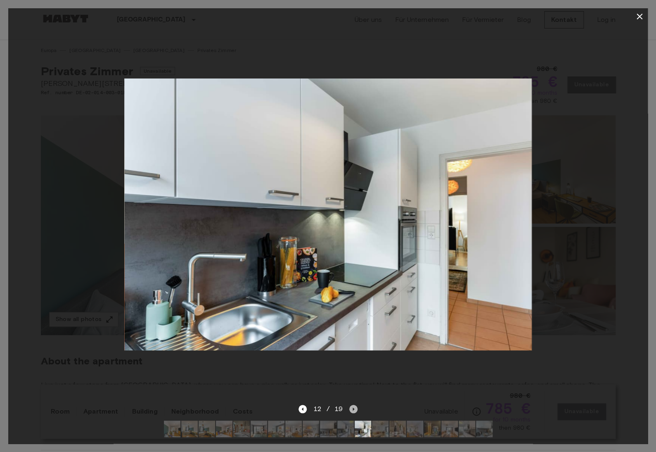
click at [350, 409] on icon "Next image" at bounding box center [353, 409] width 8 height 8
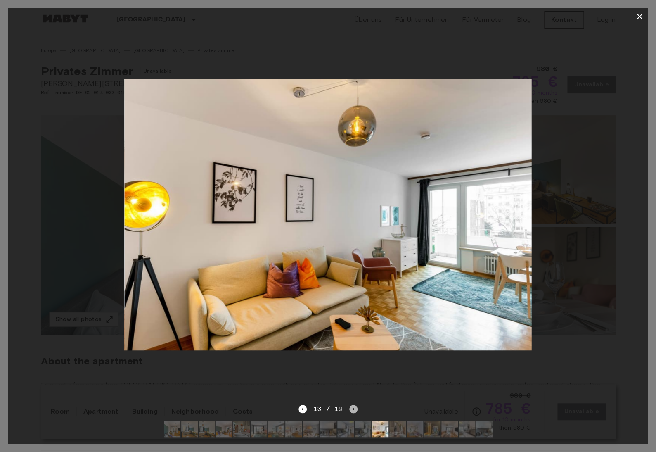
click at [350, 409] on icon "Next image" at bounding box center [353, 409] width 8 height 8
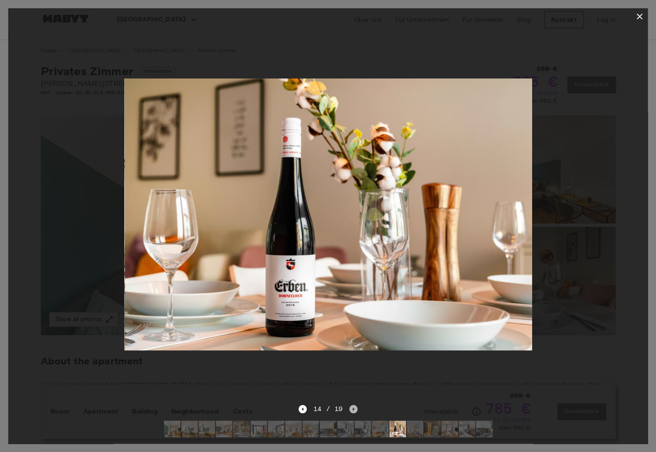
click at [350, 409] on icon "Next image" at bounding box center [353, 409] width 8 height 8
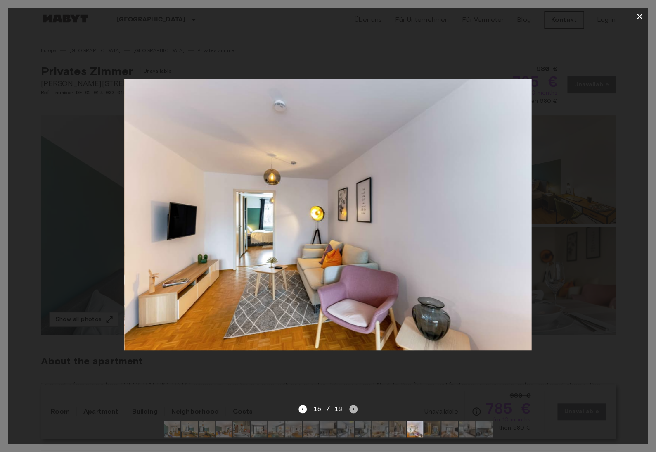
click at [350, 409] on icon "Next image" at bounding box center [353, 409] width 8 height 8
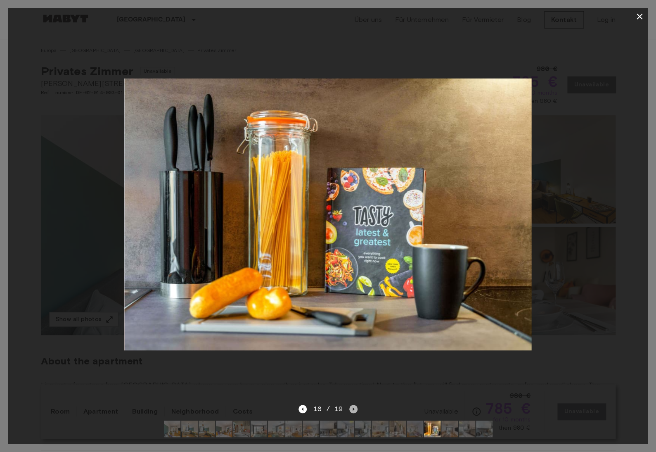
click at [350, 409] on icon "Next image" at bounding box center [353, 409] width 8 height 8
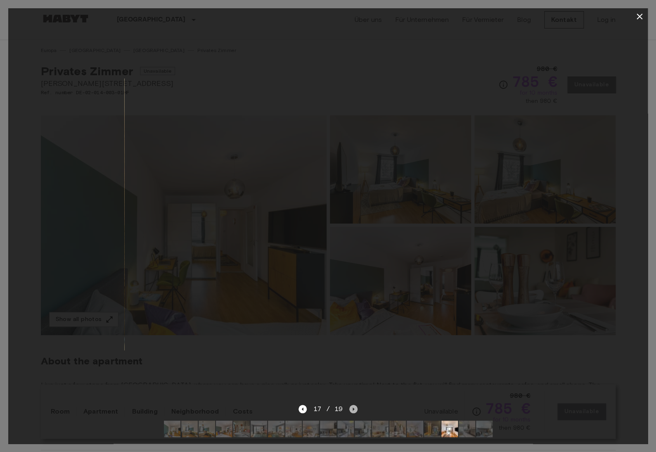
click at [350, 409] on icon "Next image" at bounding box center [353, 409] width 8 height 8
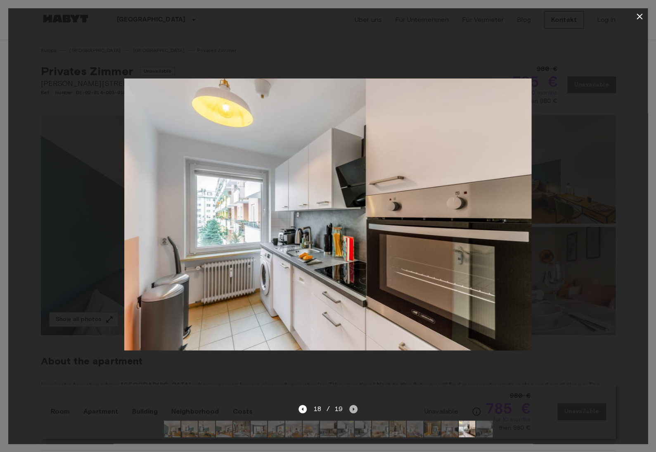
click at [350, 409] on icon "Next image" at bounding box center [353, 409] width 8 height 8
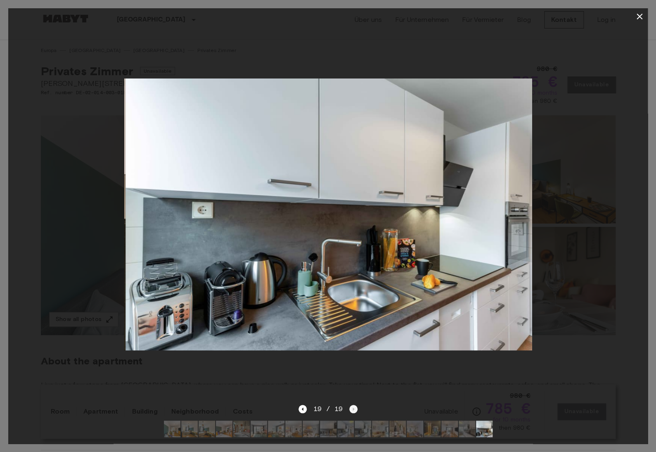
click at [350, 409] on div "19 / 19" at bounding box center [327, 409] width 59 height 10
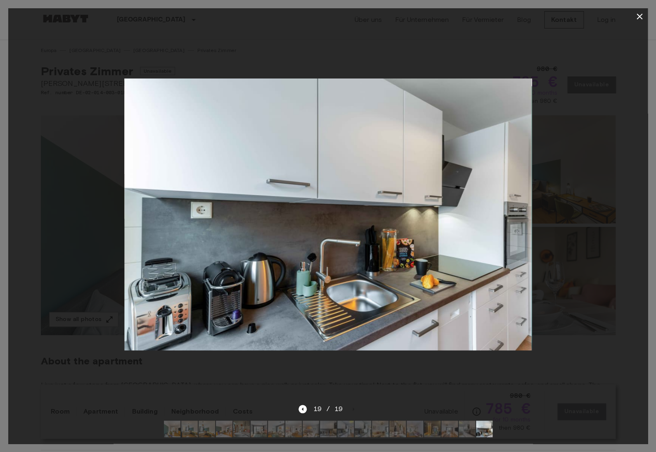
click at [642, 15] on icon "button" at bounding box center [639, 17] width 10 height 10
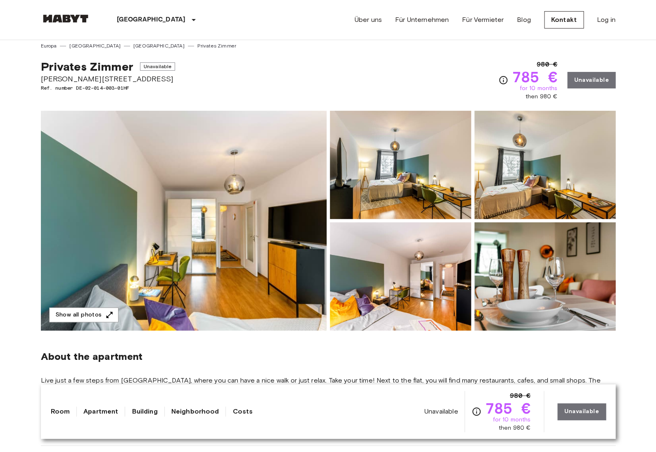
scroll to position [4, 0]
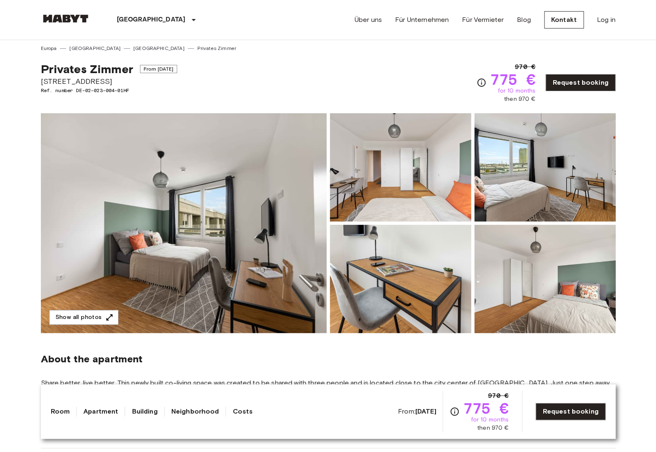
click at [279, 187] on img at bounding box center [184, 223] width 286 height 220
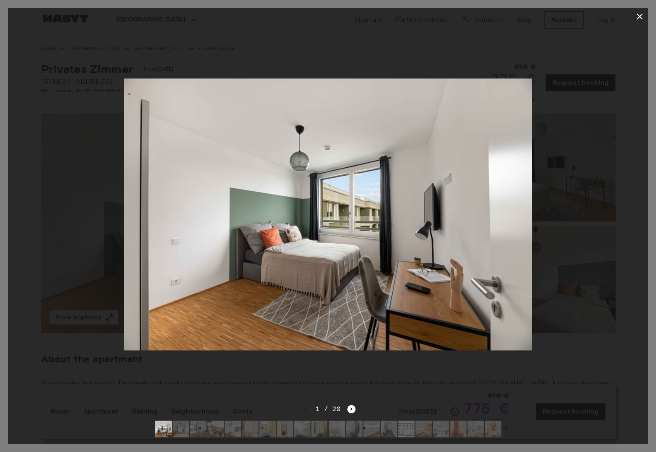
scroll to position [2, 0]
click at [350, 408] on icon "Next image" at bounding box center [351, 408] width 2 height 3
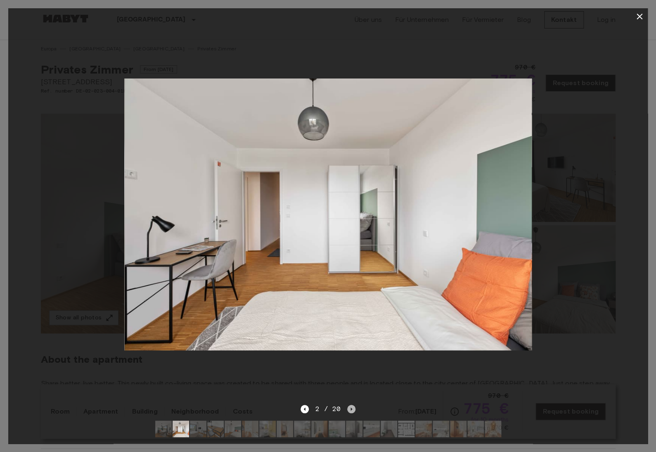
click at [350, 408] on icon "Next image" at bounding box center [351, 408] width 2 height 3
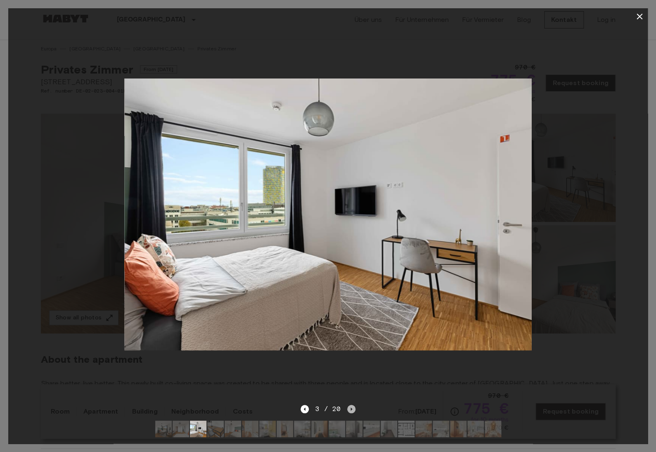
click at [350, 408] on icon "Next image" at bounding box center [351, 408] width 2 height 3
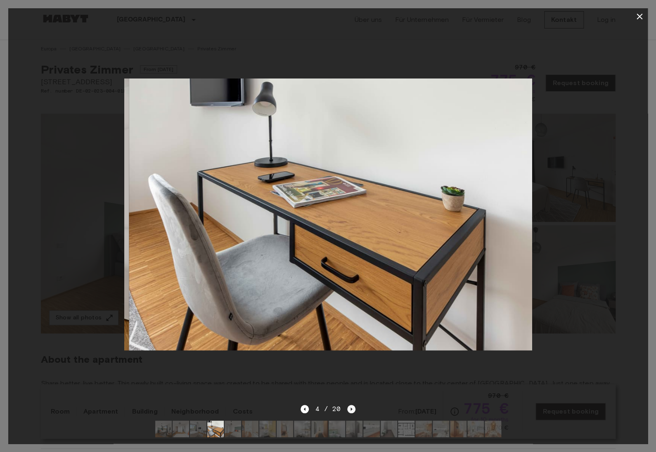
click at [350, 408] on icon "Next image" at bounding box center [351, 408] width 2 height 3
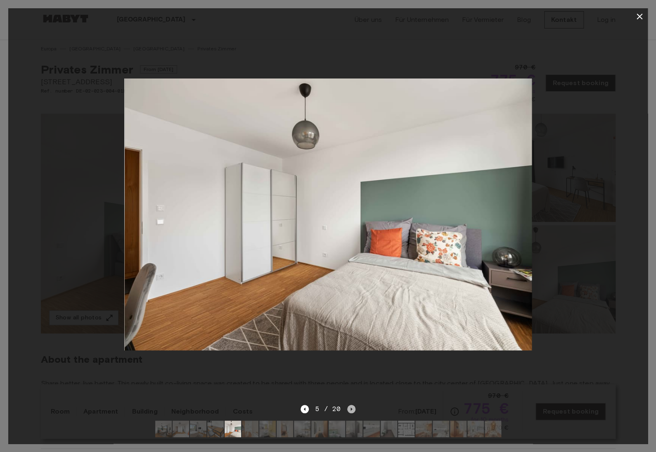
click at [350, 408] on icon "Next image" at bounding box center [351, 408] width 2 height 3
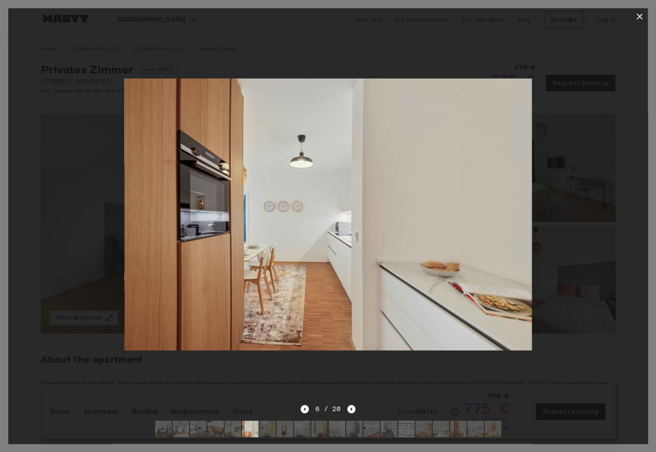
click at [350, 408] on icon "Next image" at bounding box center [351, 408] width 2 height 3
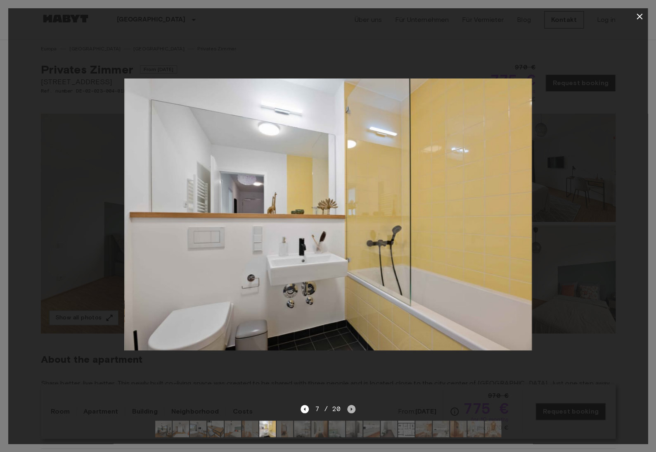
click at [350, 408] on icon "Next image" at bounding box center [351, 408] width 2 height 3
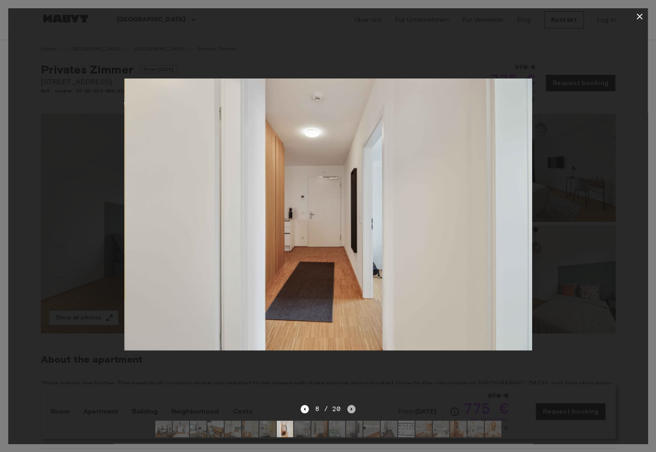
click at [350, 408] on icon "Next image" at bounding box center [351, 408] width 2 height 3
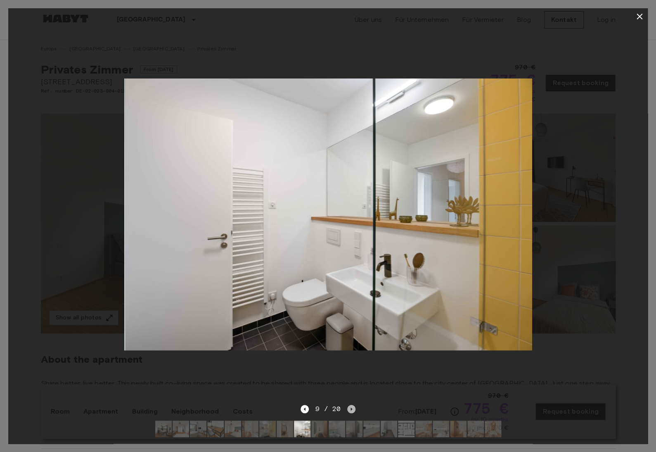
click at [350, 408] on icon "Next image" at bounding box center [351, 408] width 2 height 3
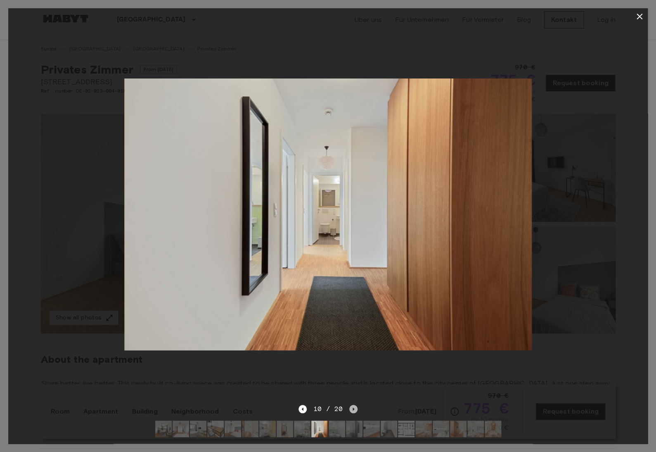
click at [350, 408] on icon "Next image" at bounding box center [353, 409] width 8 height 8
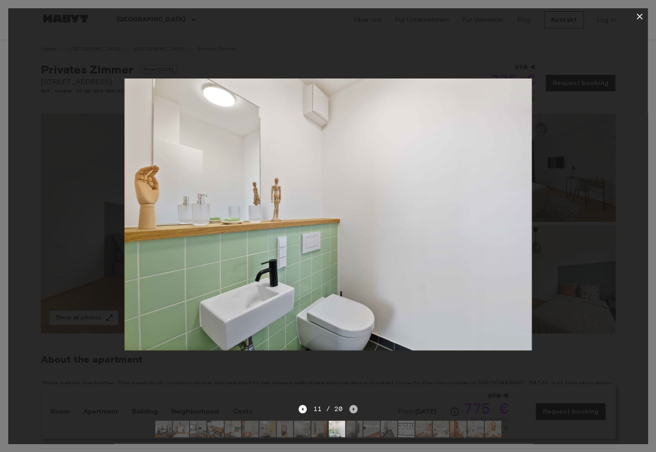
click at [350, 408] on icon "Next image" at bounding box center [353, 409] width 8 height 8
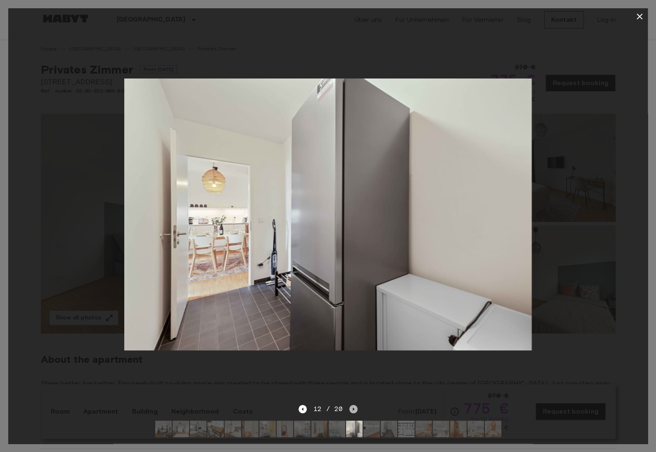
click at [350, 408] on icon "Next image" at bounding box center [353, 409] width 8 height 8
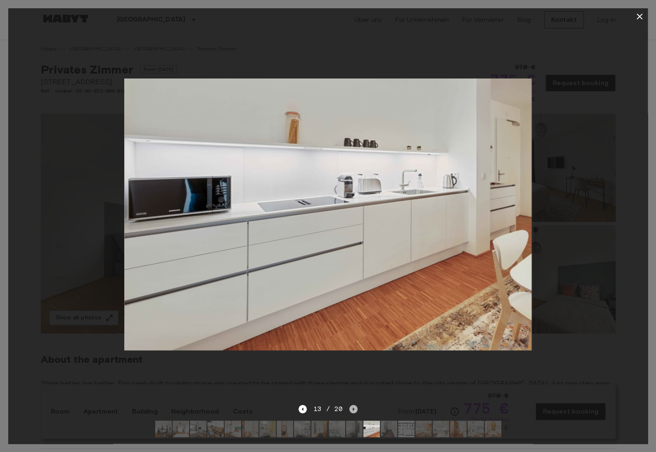
click at [350, 408] on icon "Next image" at bounding box center [353, 409] width 8 height 8
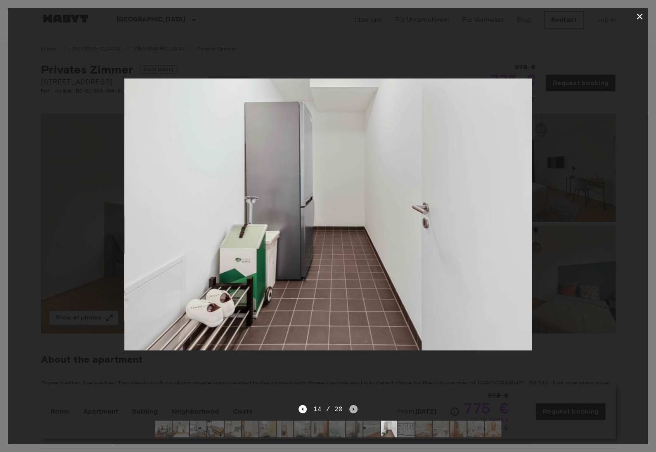
click at [350, 408] on icon "Next image" at bounding box center [353, 409] width 8 height 8
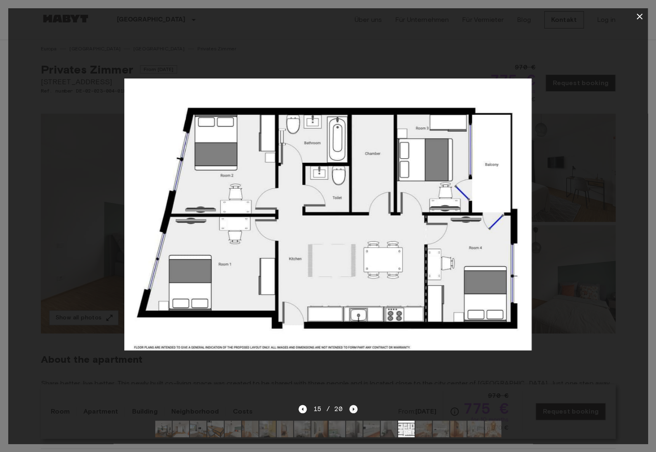
click at [350, 408] on icon "Next image" at bounding box center [353, 409] width 8 height 8
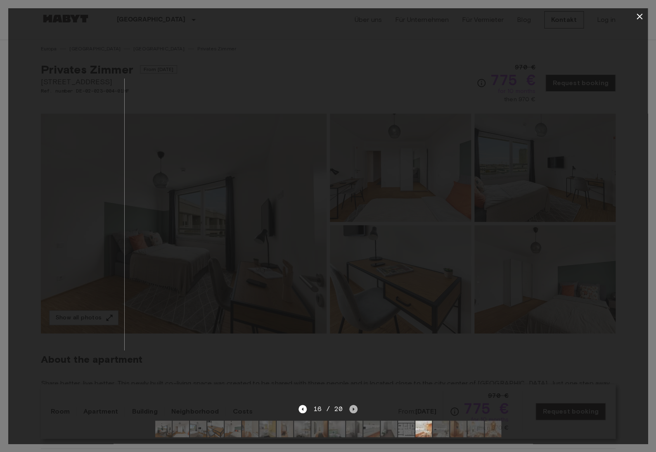
click at [350, 408] on icon "Next image" at bounding box center [353, 409] width 8 height 8
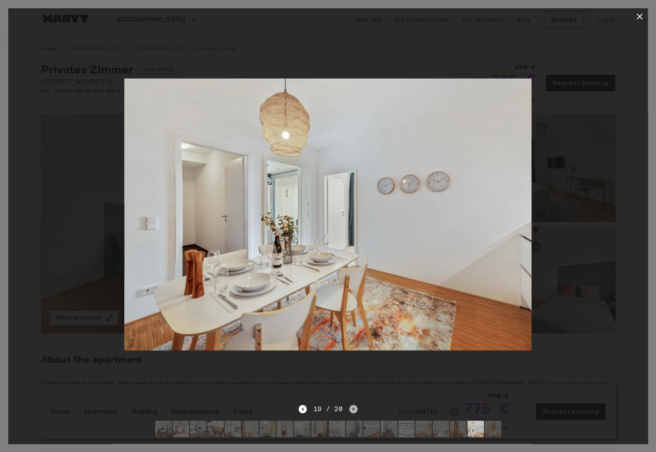
click at [350, 408] on icon "Next image" at bounding box center [353, 409] width 8 height 8
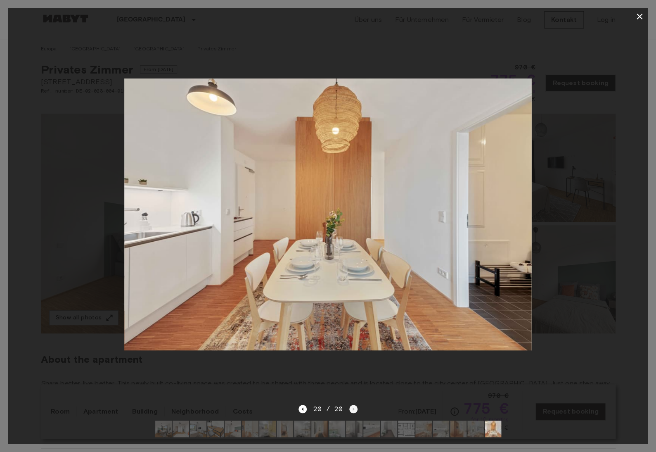
click at [350, 408] on div "20 / 20" at bounding box center [327, 409] width 59 height 10
click at [639, 18] on icon "button" at bounding box center [639, 17] width 10 height 10
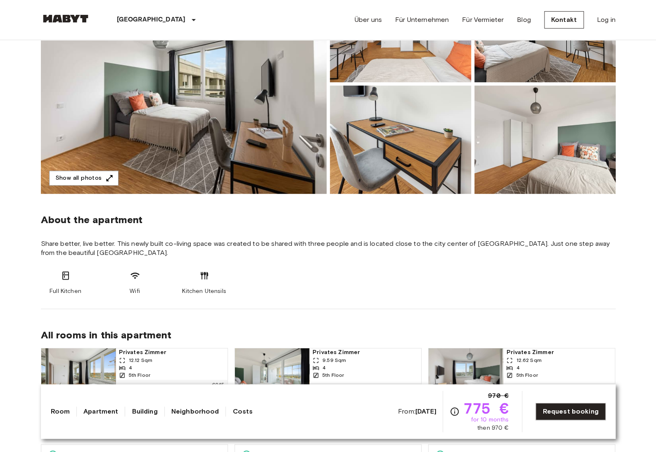
scroll to position [138, 0]
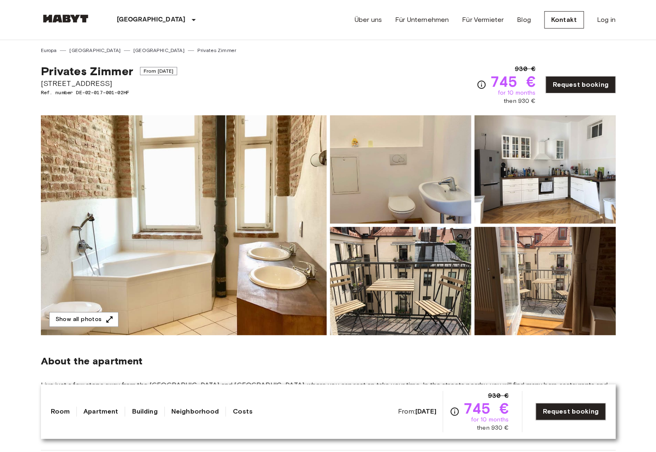
click at [239, 244] on img at bounding box center [184, 225] width 286 height 220
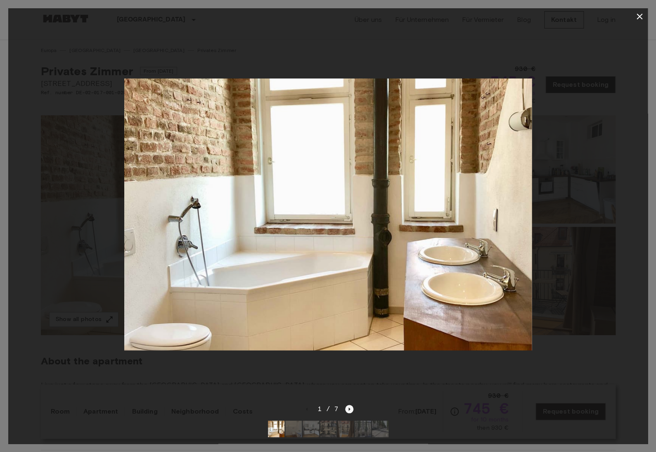
click at [349, 410] on icon "Next image" at bounding box center [349, 409] width 8 height 8
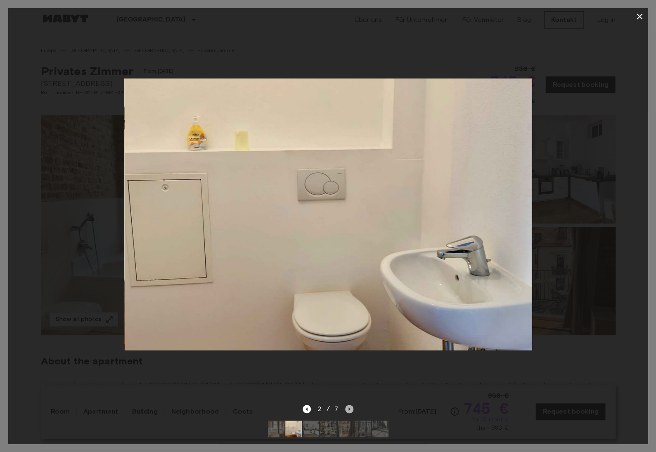
click at [349, 410] on icon "Next image" at bounding box center [349, 409] width 8 height 8
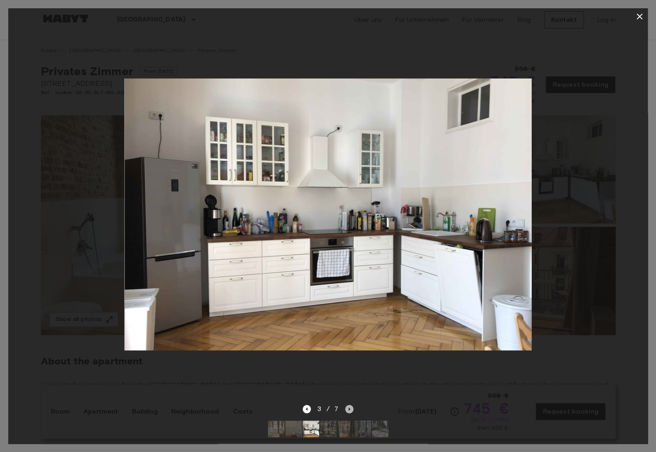
click at [349, 410] on icon "Next image" at bounding box center [349, 409] width 8 height 8
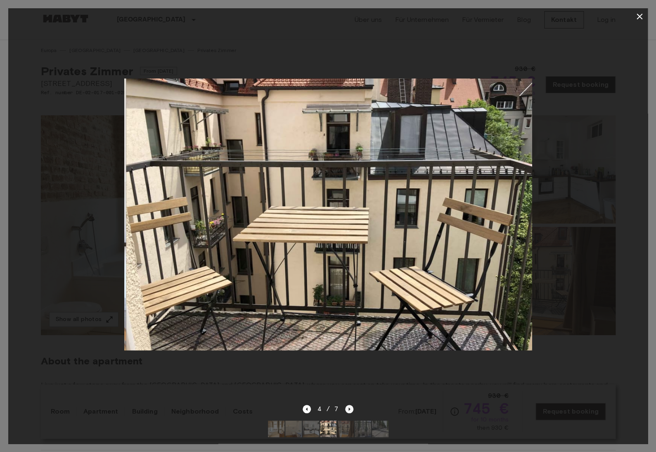
click at [349, 410] on icon "Next image" at bounding box center [349, 409] width 8 height 8
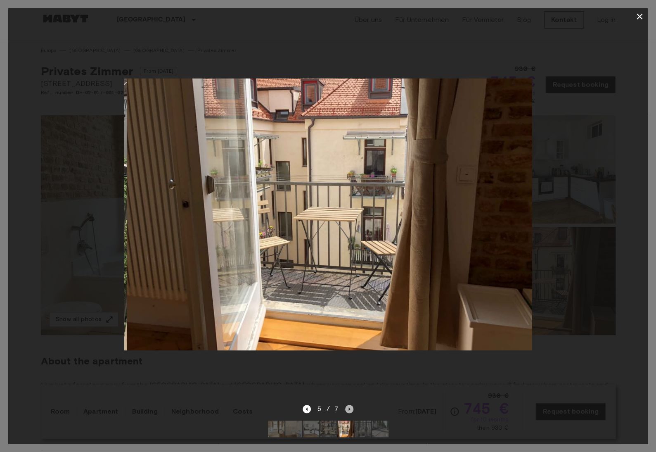
click at [349, 410] on icon "Next image" at bounding box center [349, 409] width 8 height 8
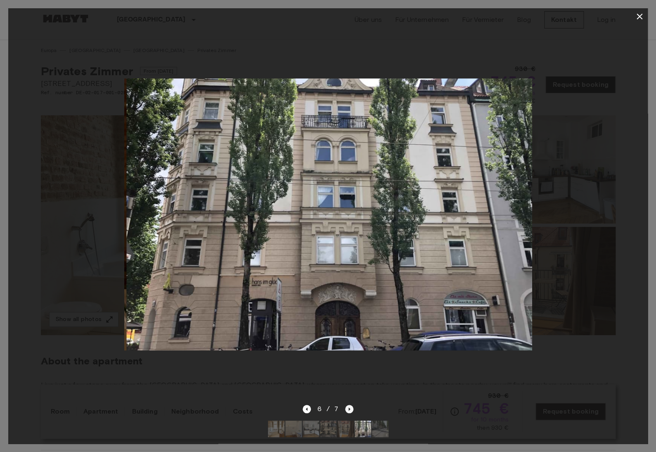
click at [349, 410] on icon "Next image" at bounding box center [349, 409] width 8 height 8
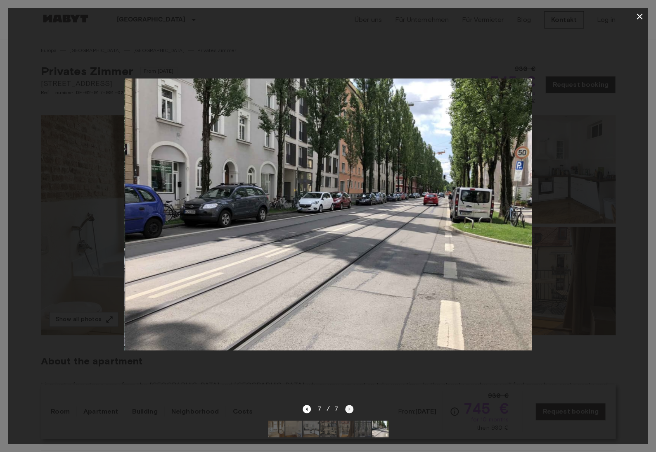
click at [349, 410] on div "7 / 7" at bounding box center [328, 409] width 51 height 10
click at [309, 405] on icon "Previous image" at bounding box center [307, 409] width 8 height 8
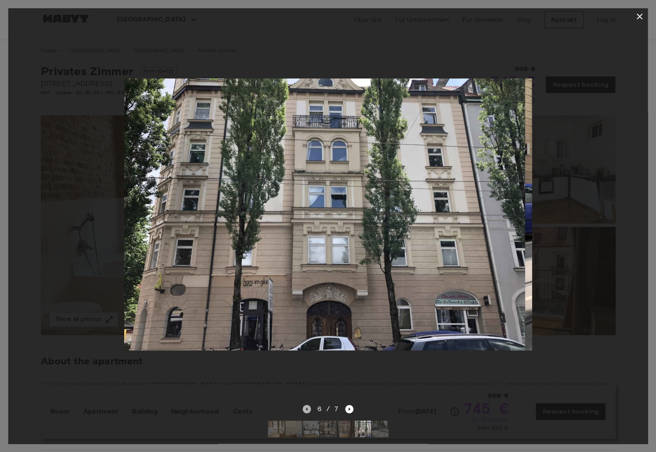
click at [309, 405] on icon "Previous image" at bounding box center [307, 409] width 8 height 8
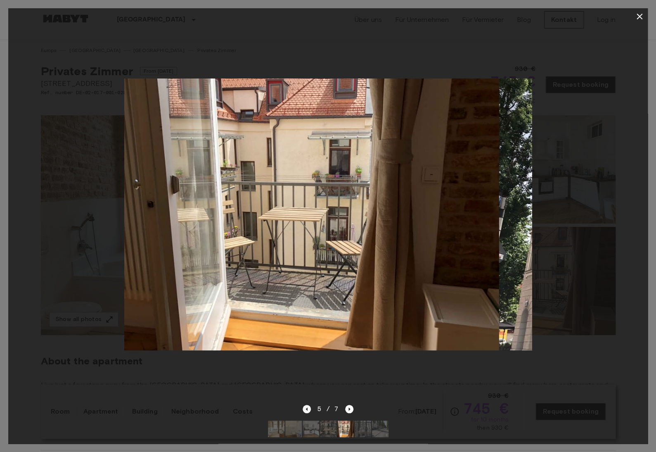
click at [309, 405] on icon "Previous image" at bounding box center [307, 409] width 8 height 8
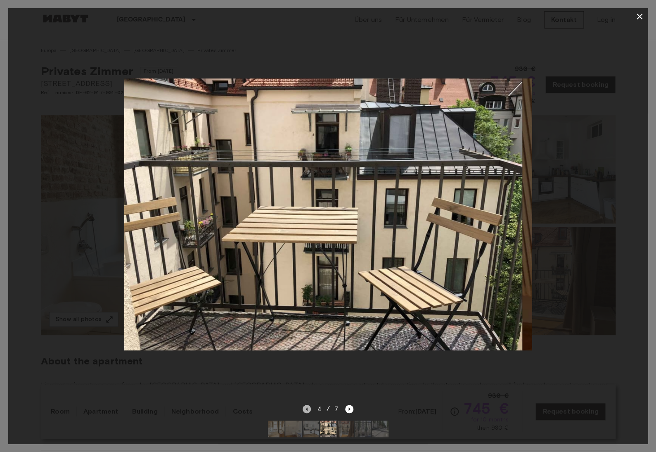
click at [309, 405] on icon "Previous image" at bounding box center [307, 409] width 8 height 8
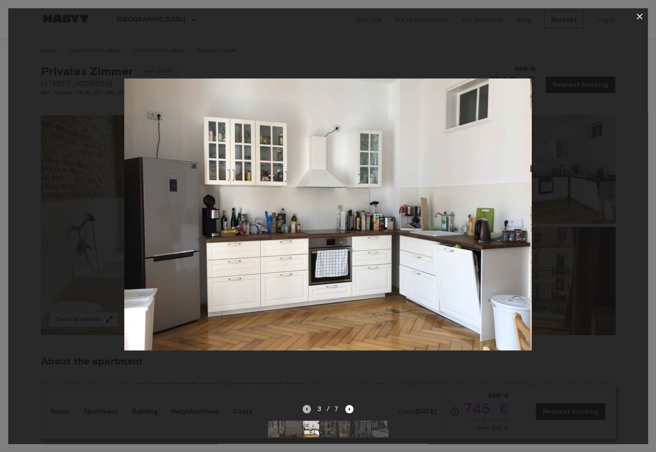
click at [309, 405] on icon "Previous image" at bounding box center [307, 409] width 8 height 8
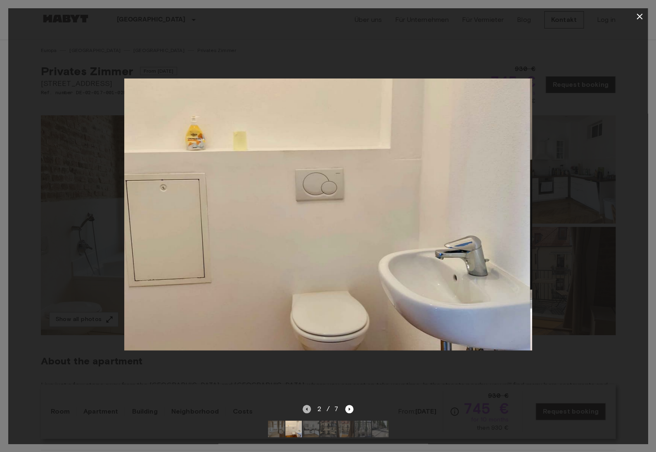
click at [309, 405] on icon "Previous image" at bounding box center [307, 409] width 8 height 8
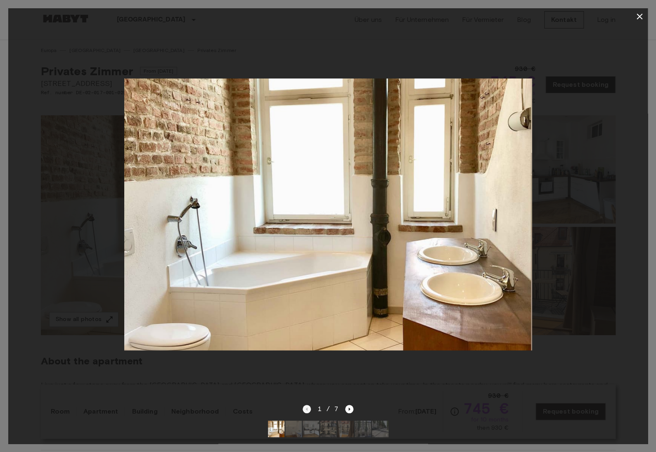
click at [309, 405] on div "1 / 7" at bounding box center [328, 409] width 51 height 10
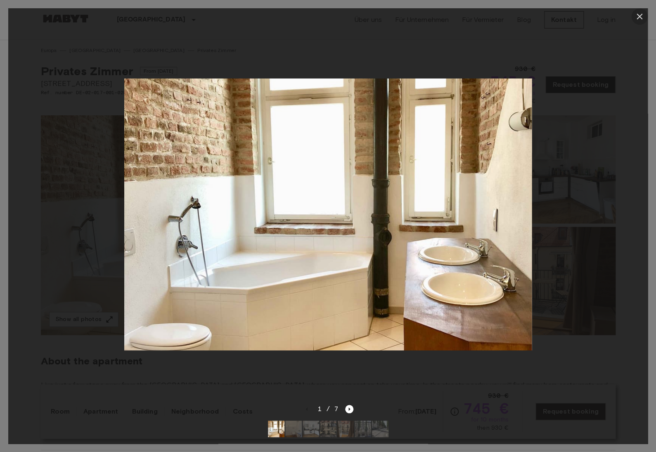
click at [634, 16] on icon "button" at bounding box center [639, 17] width 10 height 10
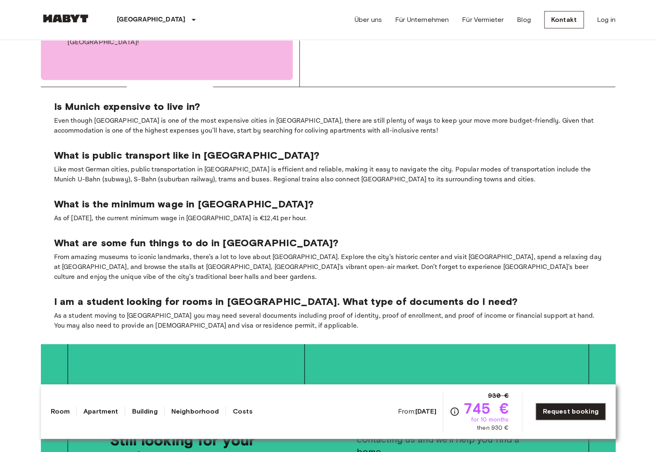
scroll to position [1017, 0]
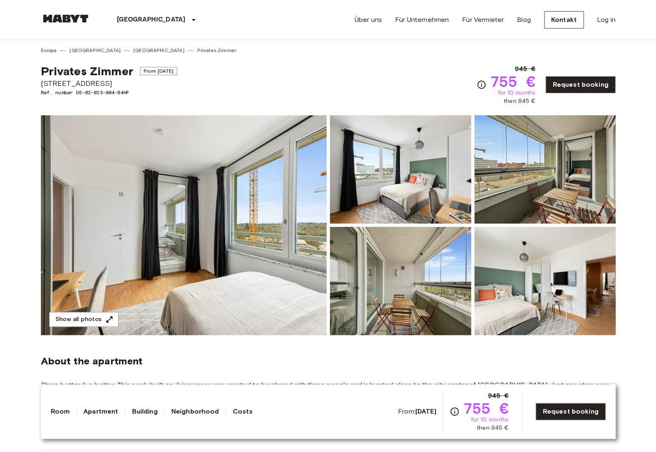
click at [147, 180] on img at bounding box center [184, 225] width 286 height 220
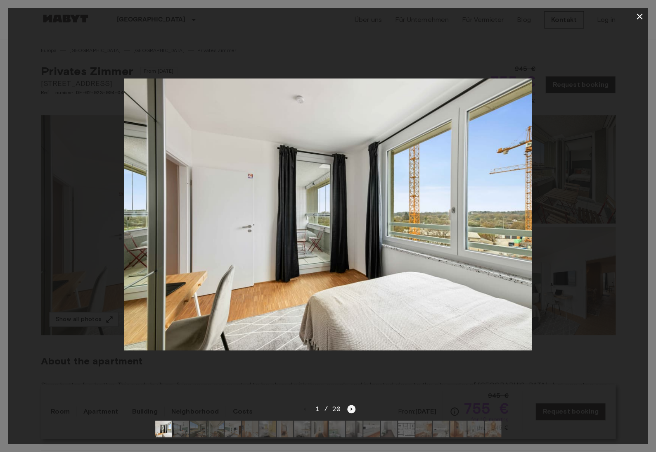
click at [350, 408] on icon "Next image" at bounding box center [351, 408] width 2 height 3
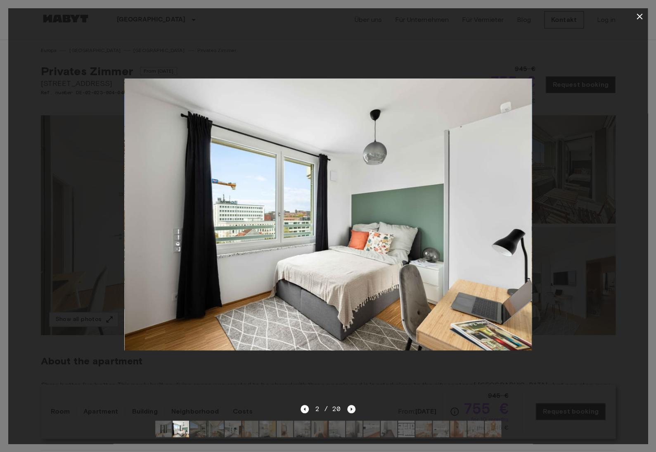
click at [350, 408] on icon "Next image" at bounding box center [351, 408] width 2 height 3
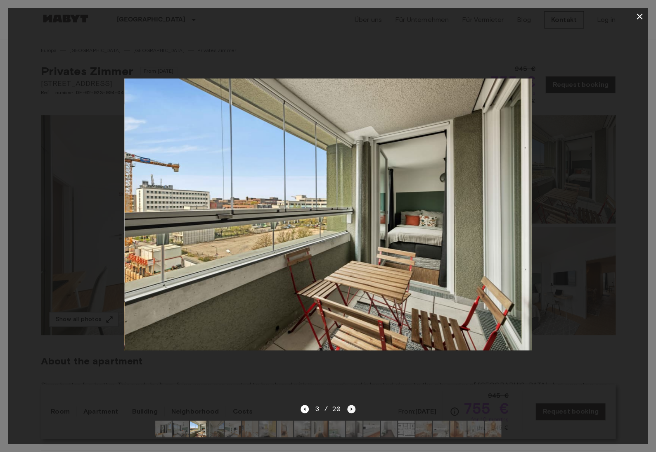
click at [350, 408] on icon "Next image" at bounding box center [351, 408] width 2 height 3
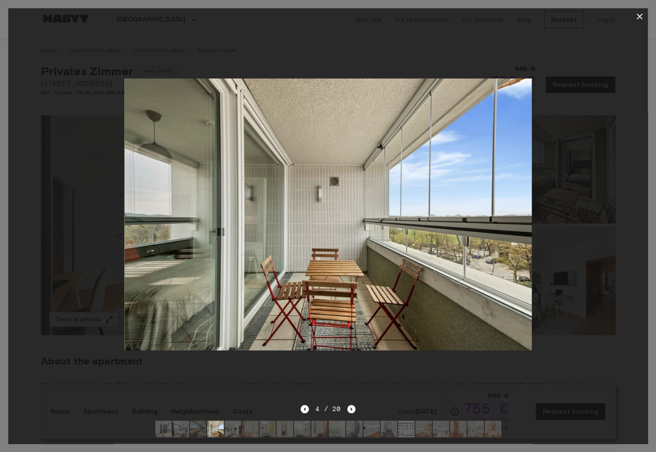
click at [350, 408] on icon "Next image" at bounding box center [351, 408] width 2 height 3
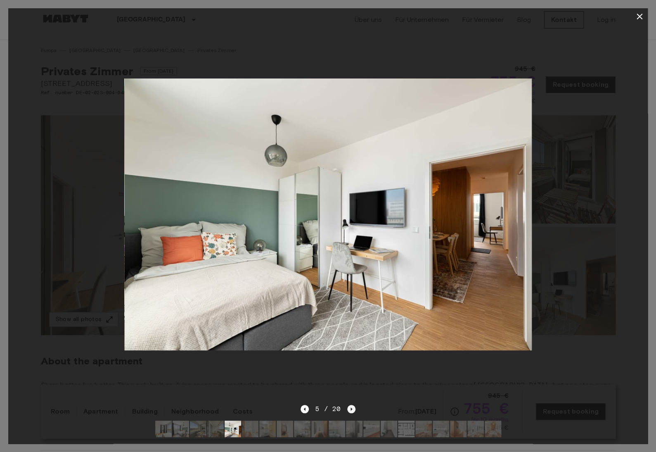
click at [350, 408] on icon "Next image" at bounding box center [351, 408] width 2 height 3
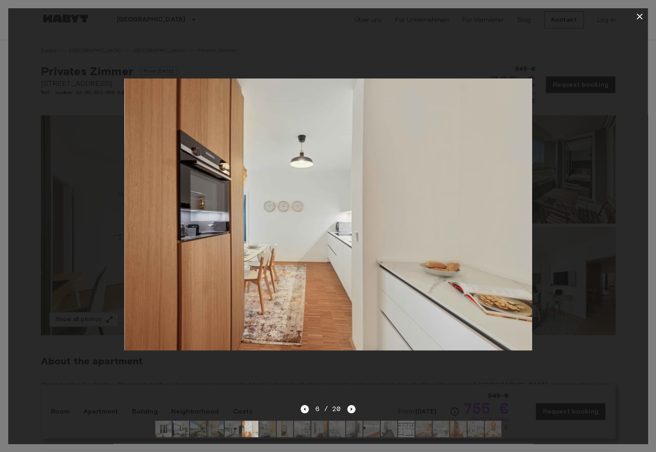
click at [350, 408] on icon "Next image" at bounding box center [351, 408] width 2 height 3
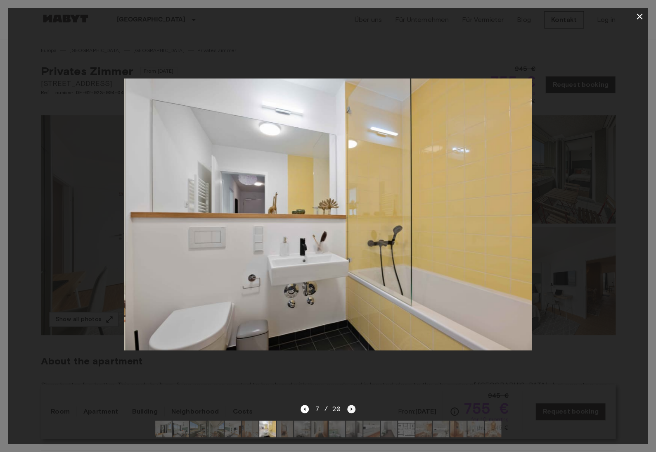
click at [350, 408] on icon "Next image" at bounding box center [351, 408] width 2 height 3
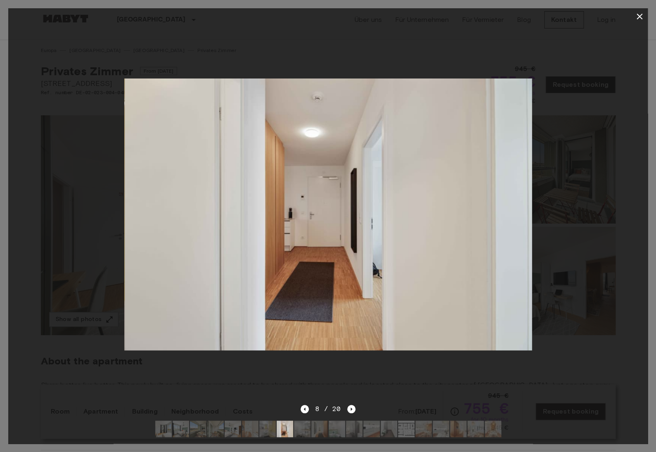
click at [641, 17] on icon "button" at bounding box center [639, 17] width 10 height 10
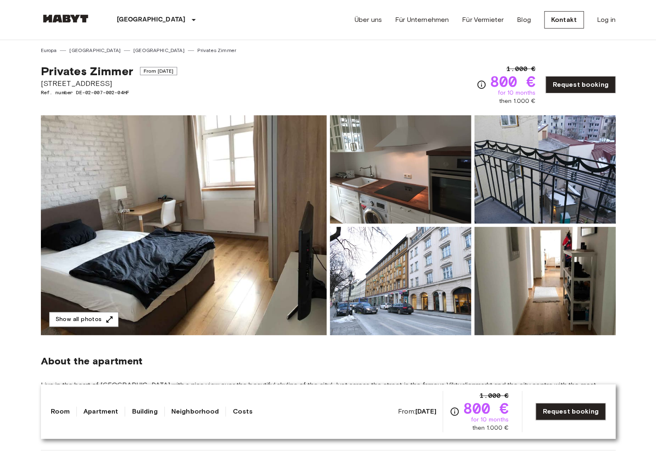
click at [277, 187] on img at bounding box center [184, 225] width 286 height 220
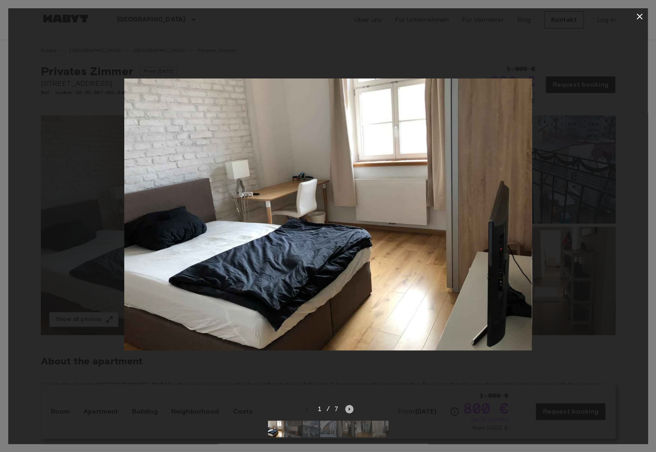
click at [347, 409] on icon "Next image" at bounding box center [349, 409] width 8 height 8
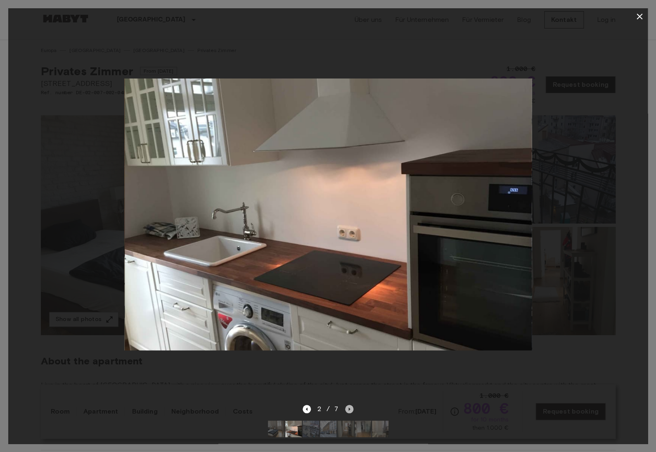
click at [347, 409] on icon "Next image" at bounding box center [349, 409] width 8 height 8
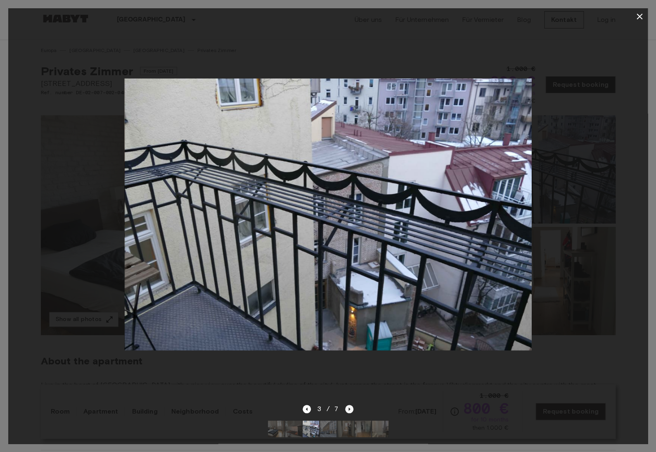
click at [347, 409] on icon "Next image" at bounding box center [349, 409] width 8 height 8
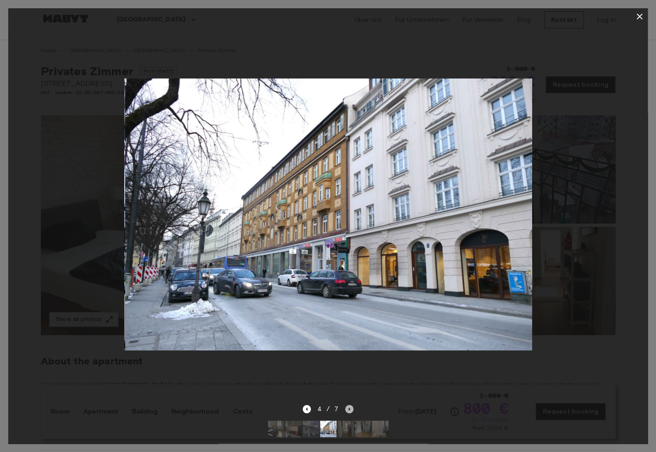
click at [347, 409] on icon "Next image" at bounding box center [349, 409] width 8 height 8
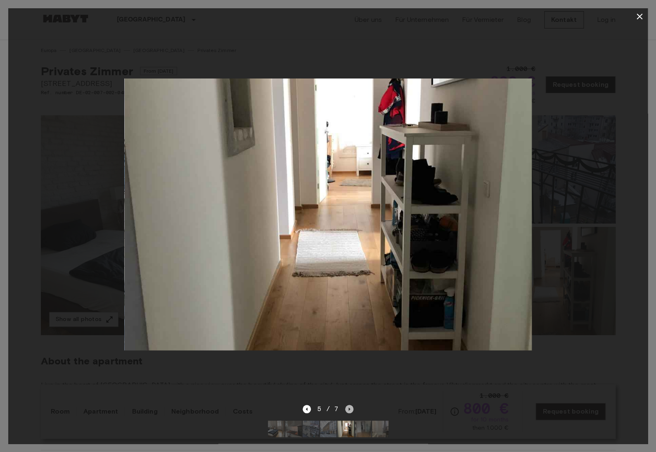
click at [347, 409] on icon "Next image" at bounding box center [349, 409] width 8 height 8
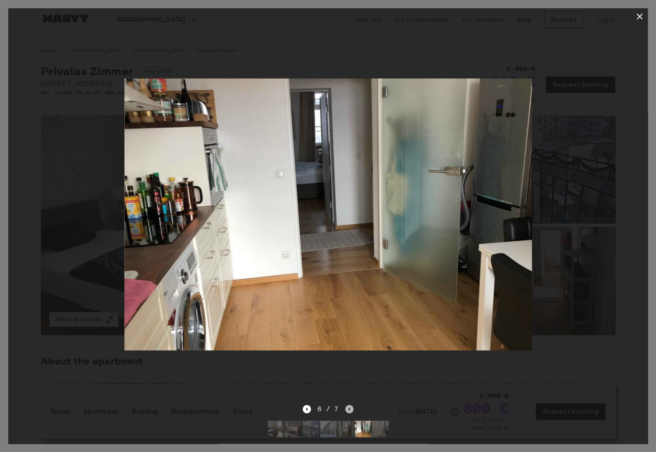
click at [347, 409] on icon "Next image" at bounding box center [349, 409] width 8 height 8
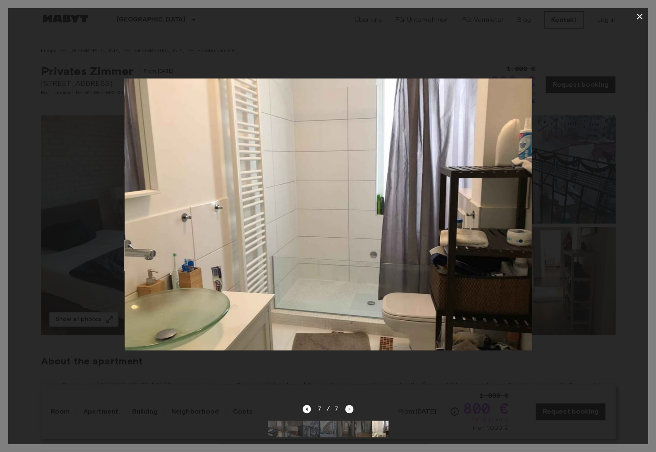
click at [347, 409] on div "7 / 7" at bounding box center [328, 409] width 51 height 10
click at [639, 17] on icon "button" at bounding box center [640, 17] width 6 height 6
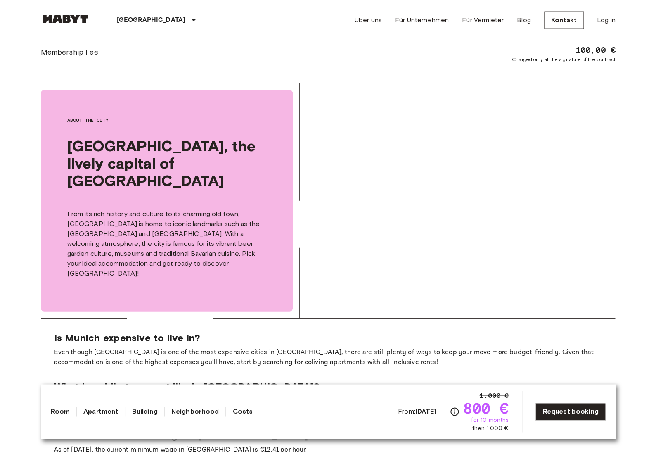
scroll to position [793, 0]
